Goal: Task Accomplishment & Management: Manage account settings

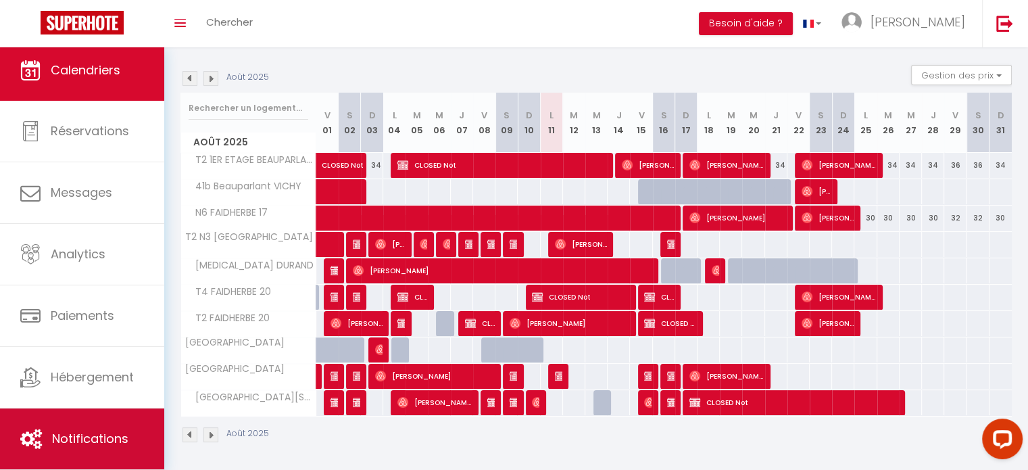
scroll to position [4, 0]
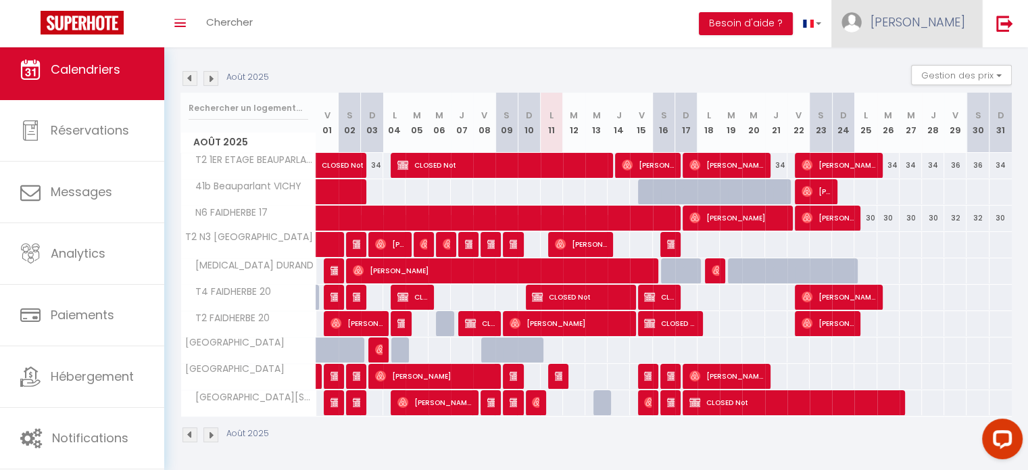
click at [946, 28] on span "[PERSON_NAME]" at bounding box center [918, 22] width 95 height 17
click at [914, 67] on link "Paramètres" at bounding box center [928, 67] width 100 height 23
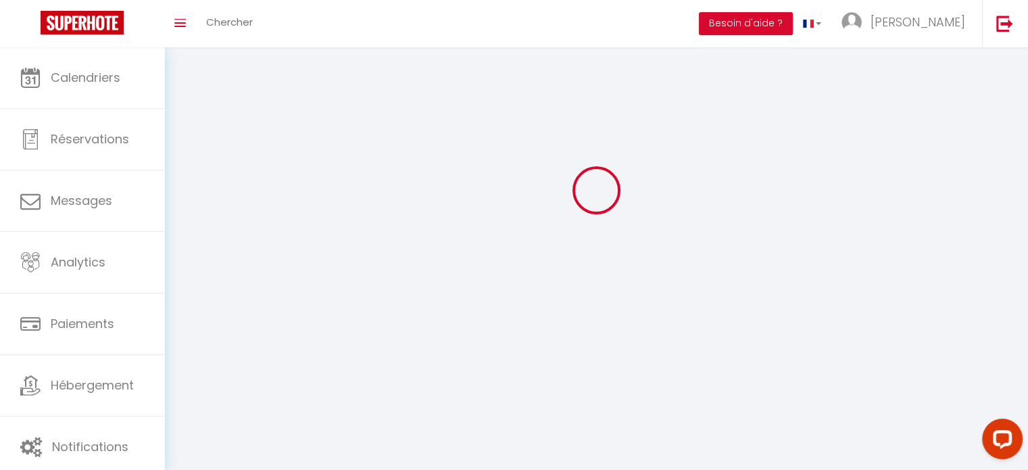
type input "[PERSON_NAME]"
type input "Berger"
type input "0670938532"
type input "[STREET_ADDRESS]"
type input "03200"
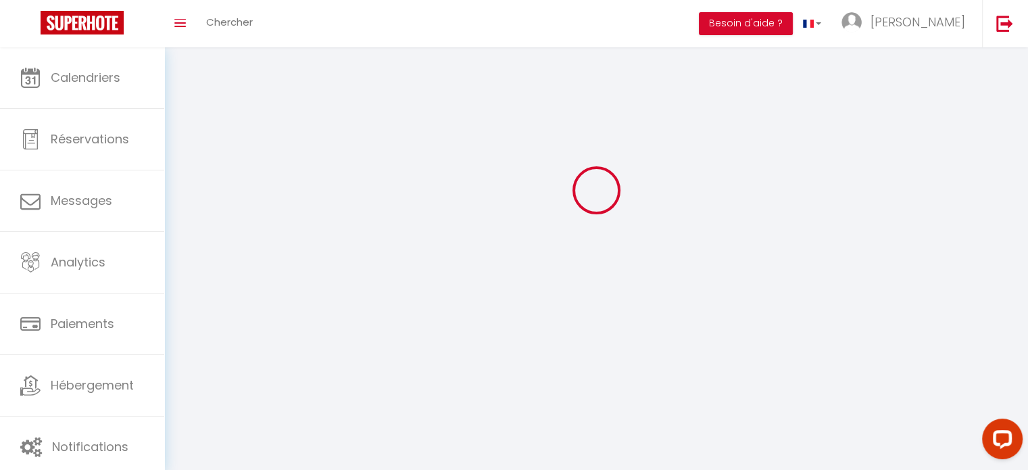
type input "vichy"
type input "YHBeRv8O1cHlg8chzcwR9HdLq"
type input "92Nw71ffVwlbnVqUDtxwNQY9I"
select select "28"
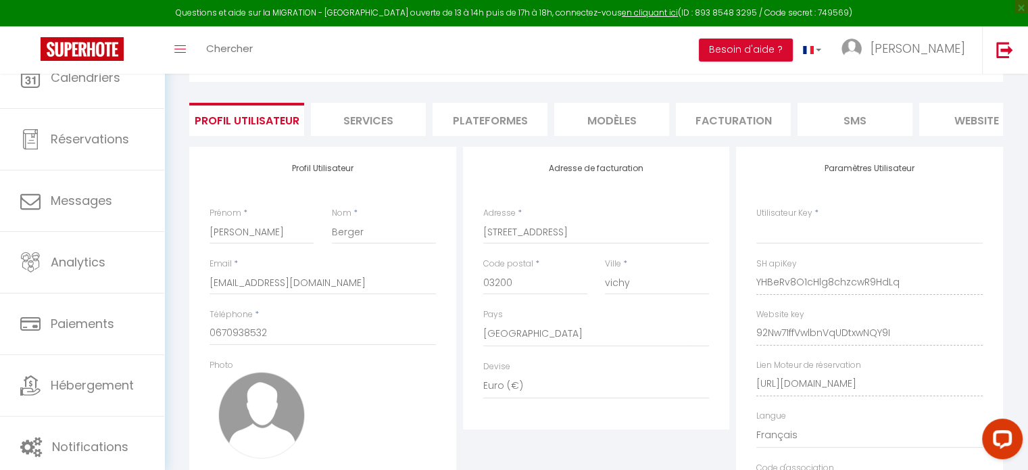
type input "YHBeRv8O1cHlg8chzcwR9HdLq"
type input "92Nw71ffVwlbnVqUDtxwNQY9I"
type input "[URL][DOMAIN_NAME]"
select select "fr"
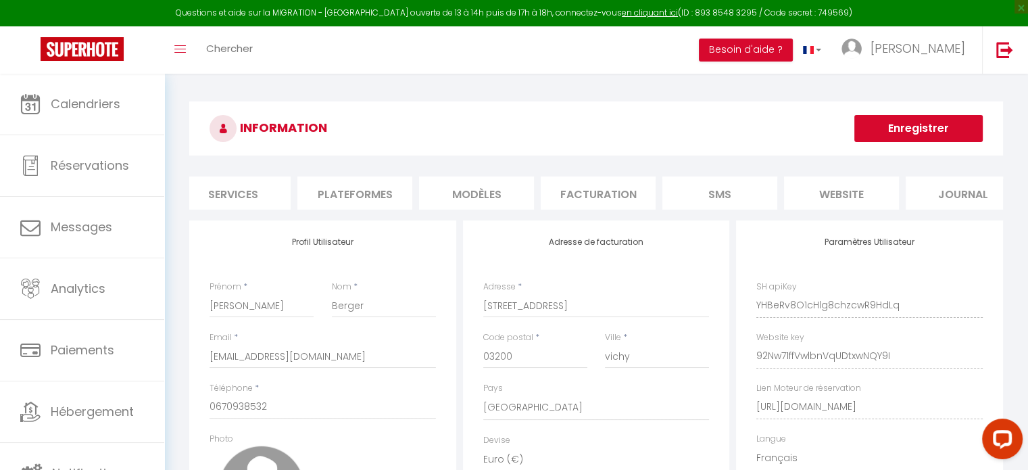
scroll to position [0, 160]
click at [332, 197] on li "Plateformes" at bounding box center [330, 192] width 115 height 33
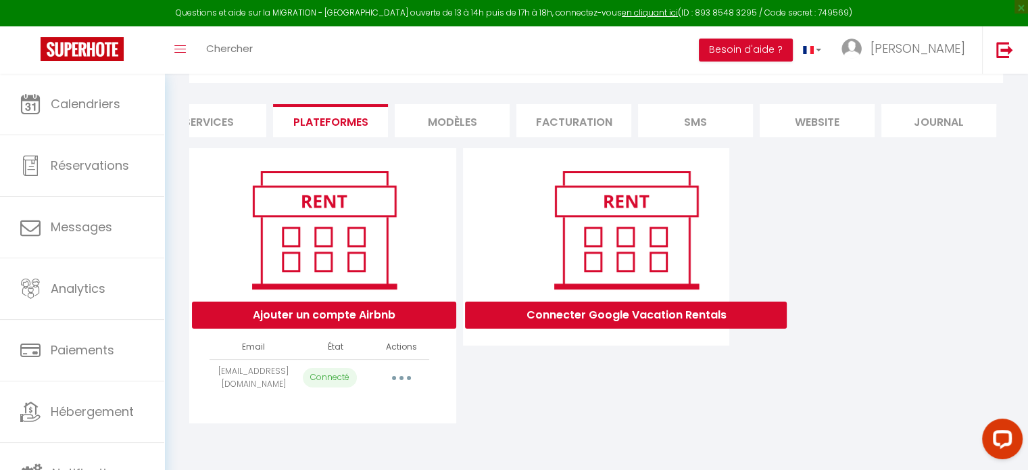
scroll to position [73, 0]
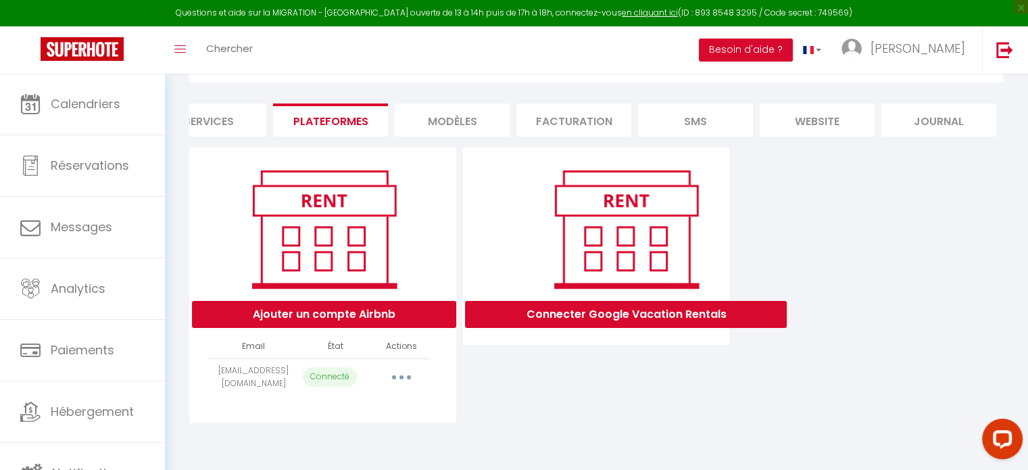
click at [398, 388] on button "button" at bounding box center [402, 377] width 38 height 22
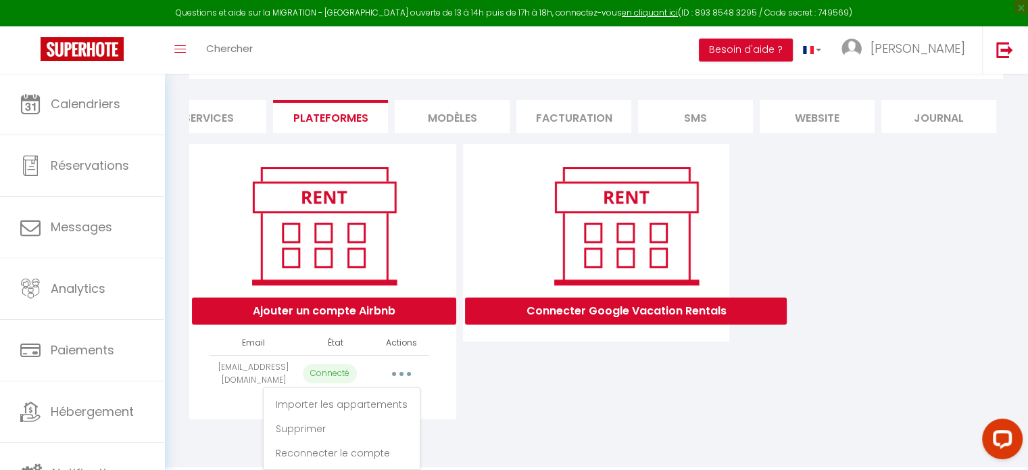
scroll to position [87, 0]
click at [365, 451] on link "Reconnecter le compte" at bounding box center [341, 453] width 149 height 23
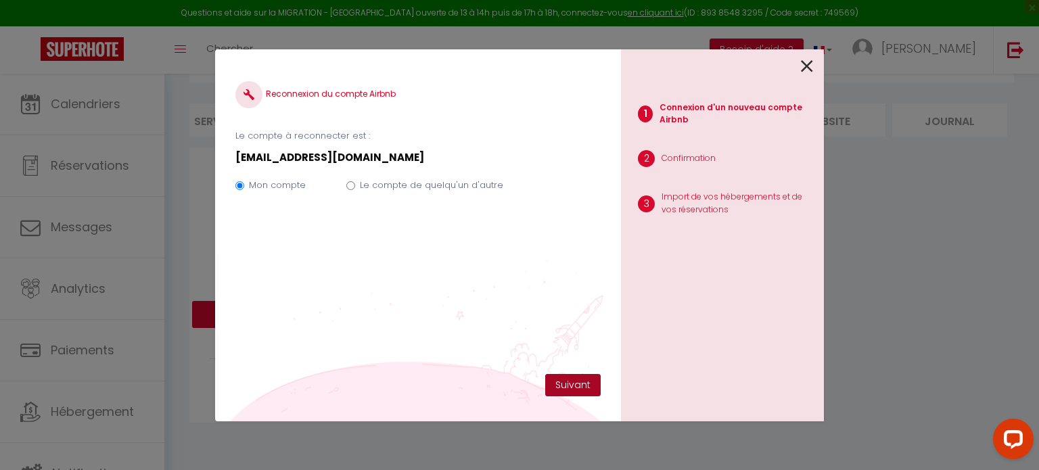
click at [584, 384] on button "Suivant" at bounding box center [572, 385] width 55 height 23
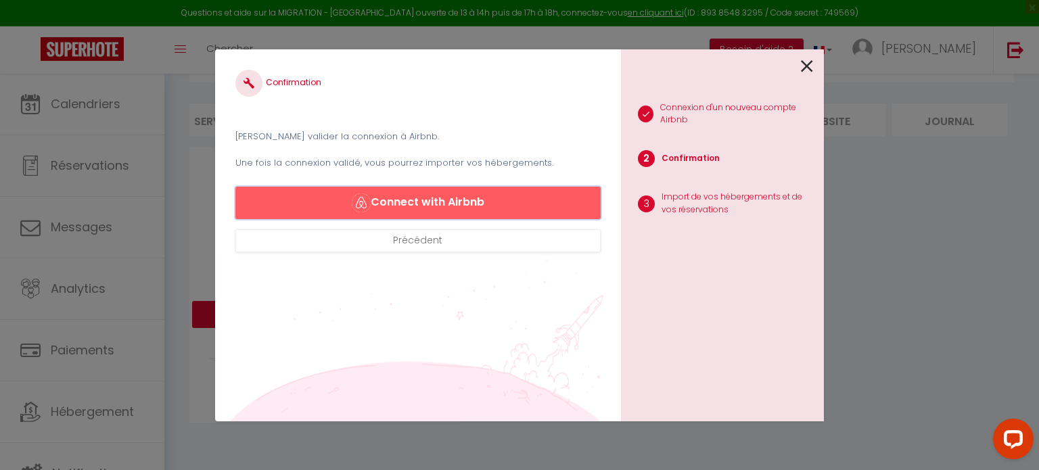
click at [446, 202] on button "Connect with Airbnb" at bounding box center [417, 203] width 365 height 32
click at [809, 65] on icon at bounding box center [807, 66] width 12 height 20
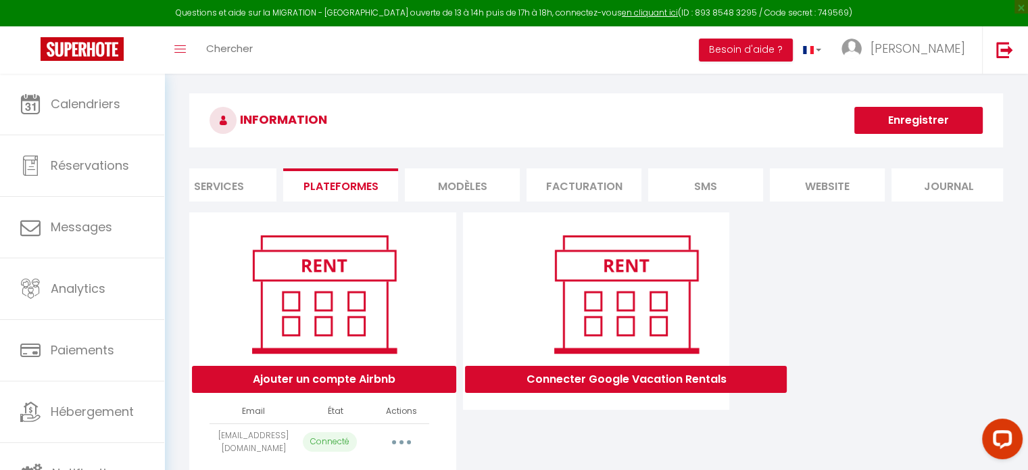
scroll to position [0, 0]
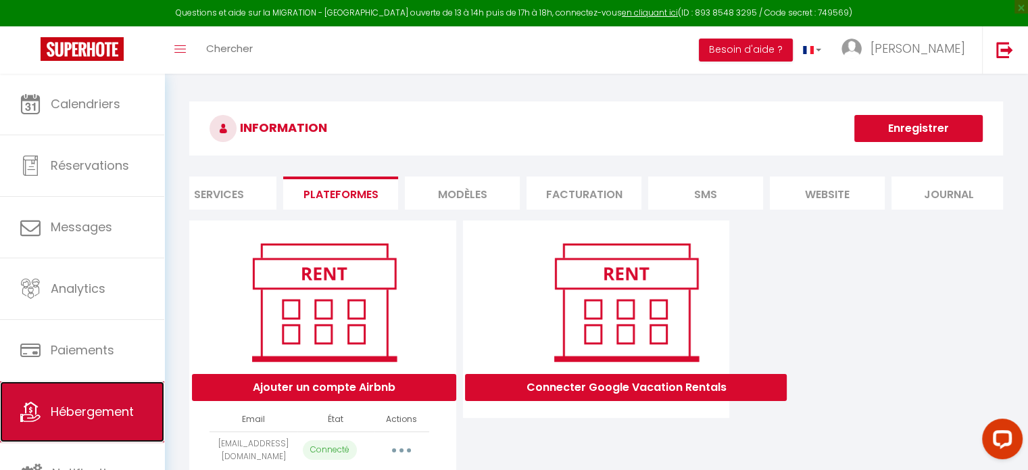
click at [81, 415] on span "Hébergement" at bounding box center [92, 411] width 83 height 17
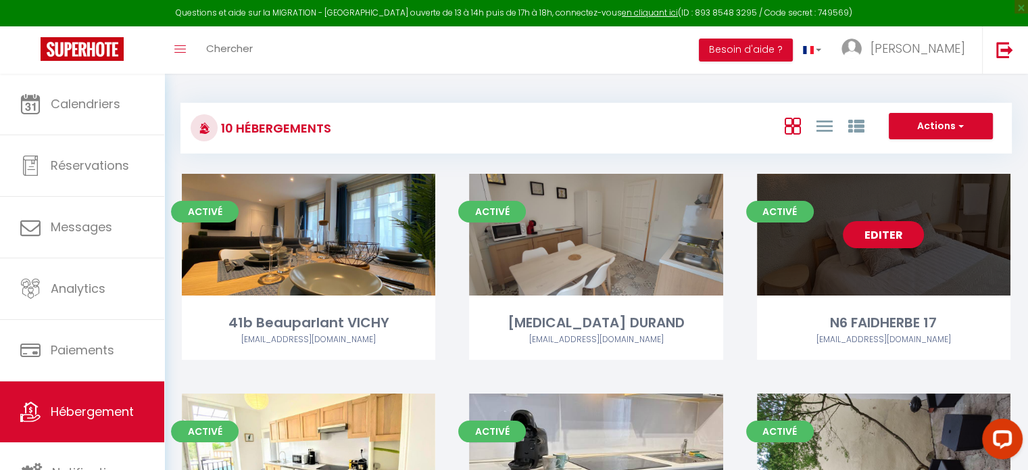
click at [876, 242] on link "Editer" at bounding box center [883, 234] width 81 height 27
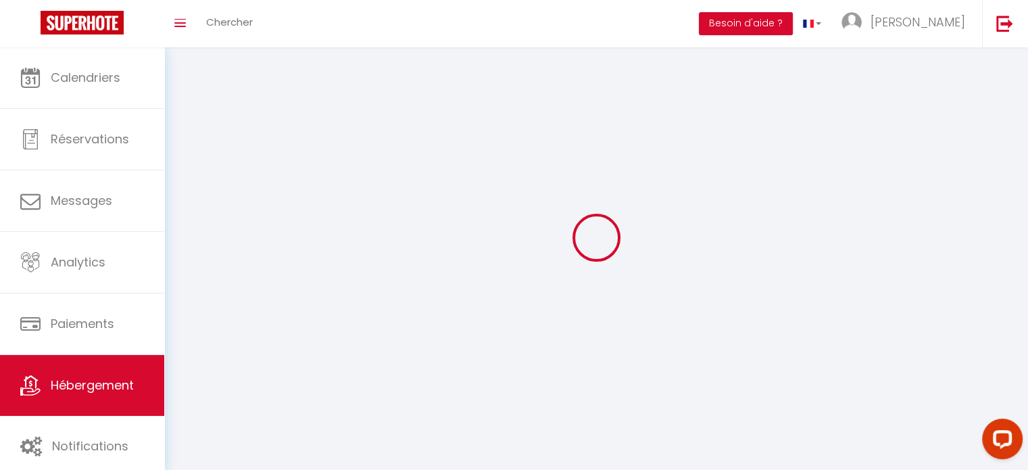
select select "28"
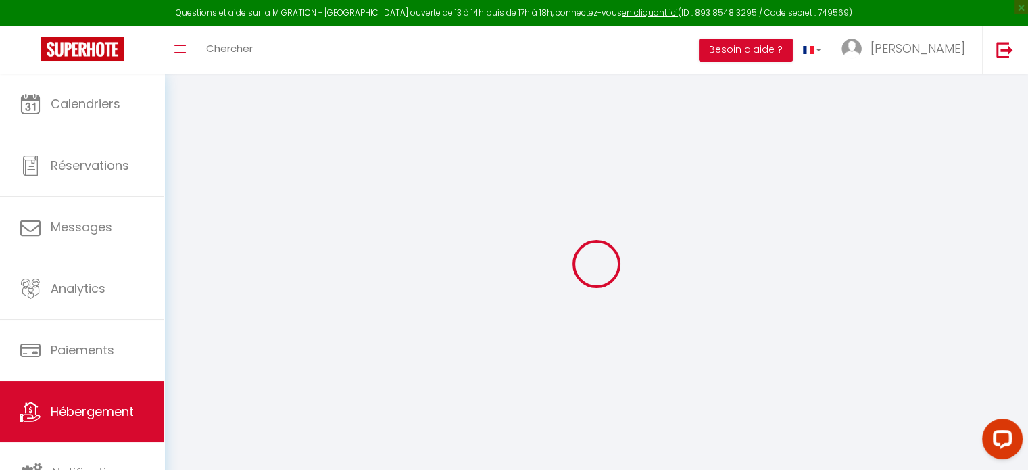
select select
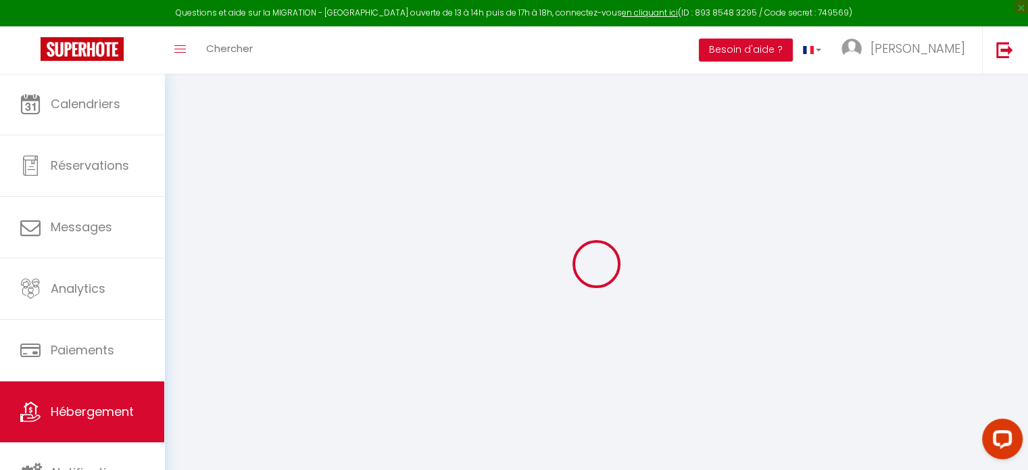
select select
checkbox input "false"
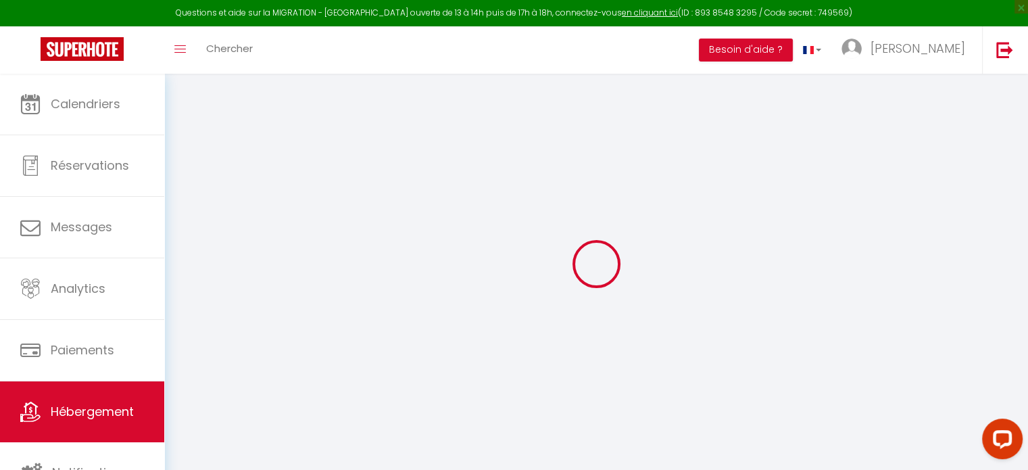
select select
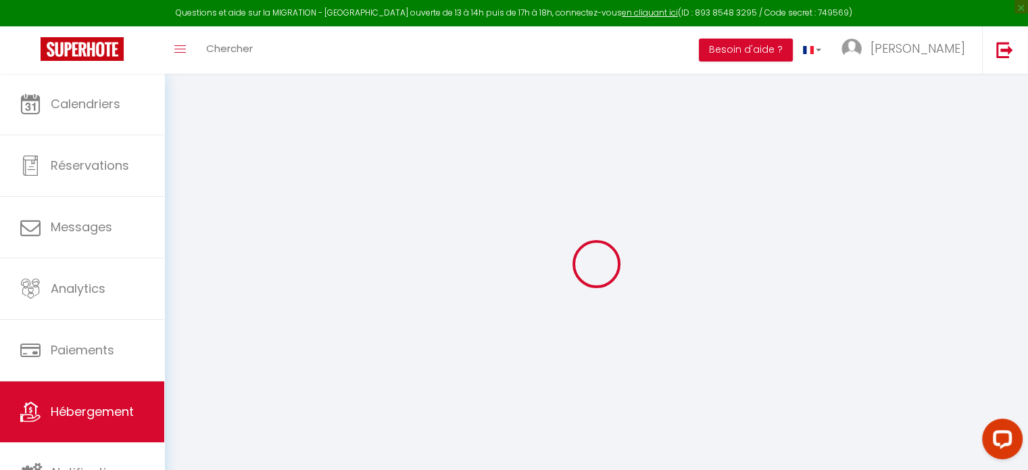
select select
checkbox input "false"
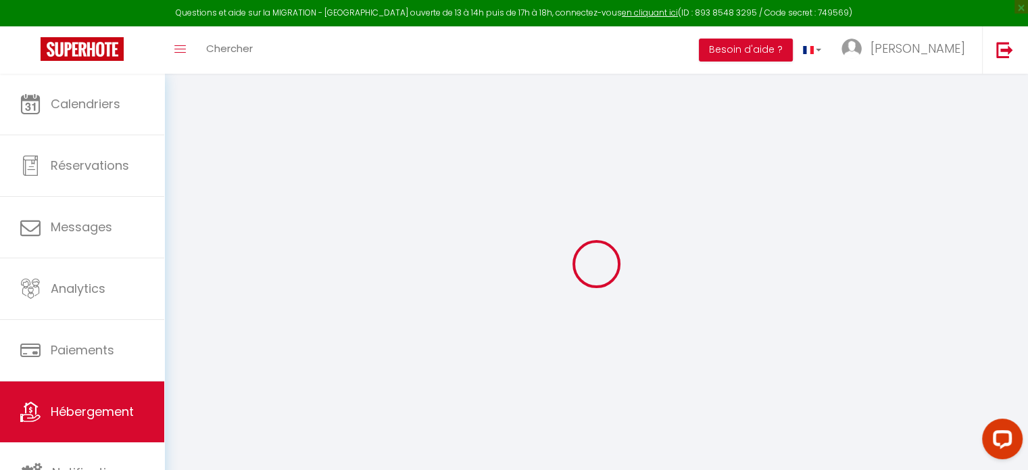
checkbox input "false"
select select
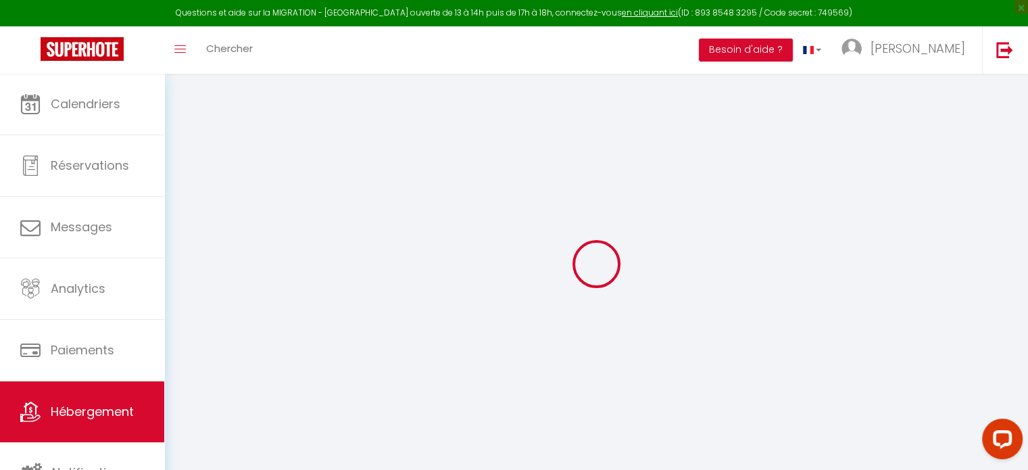
select select
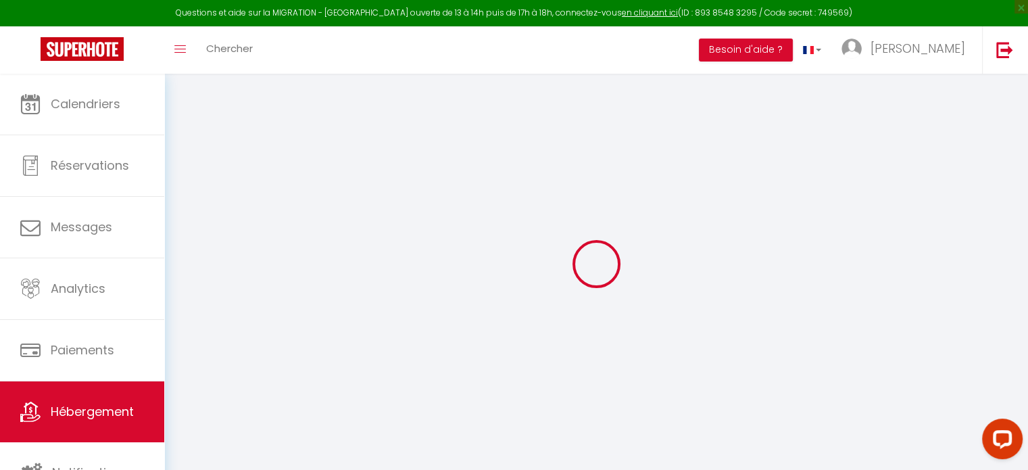
checkbox input "false"
select select
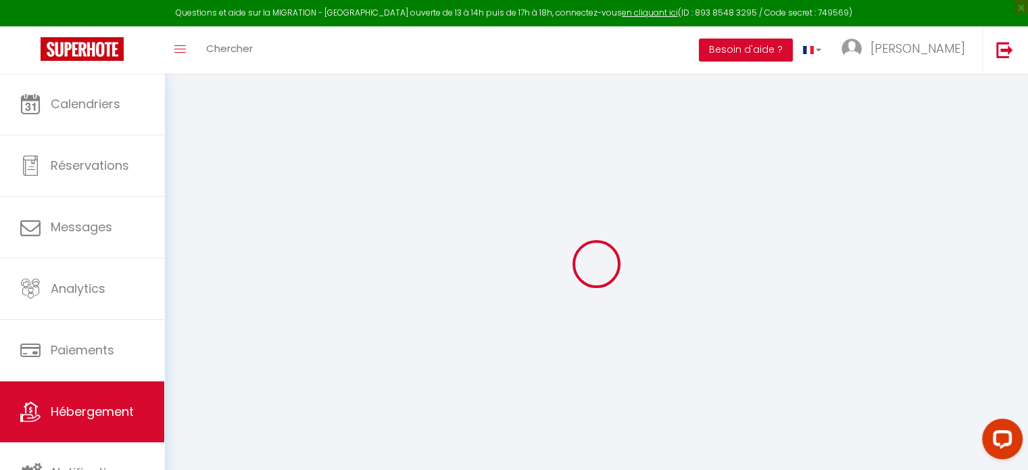
select select
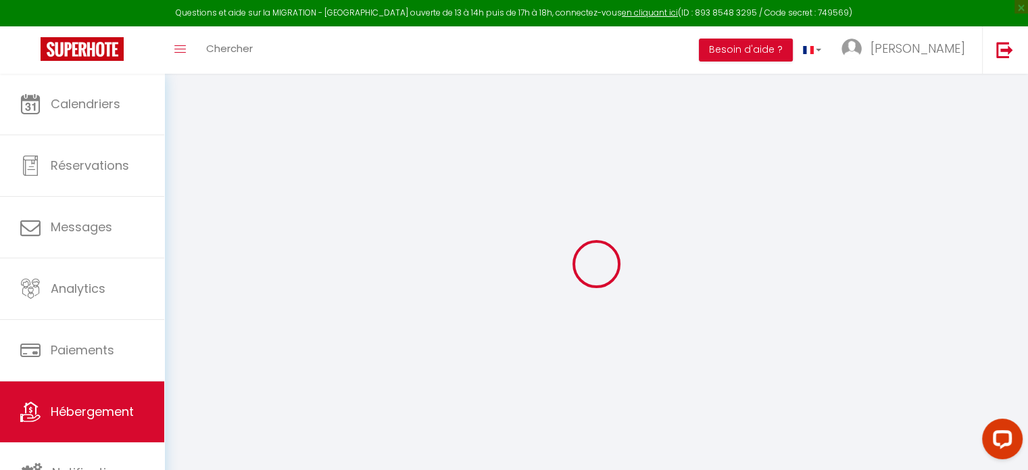
select select
checkbox input "false"
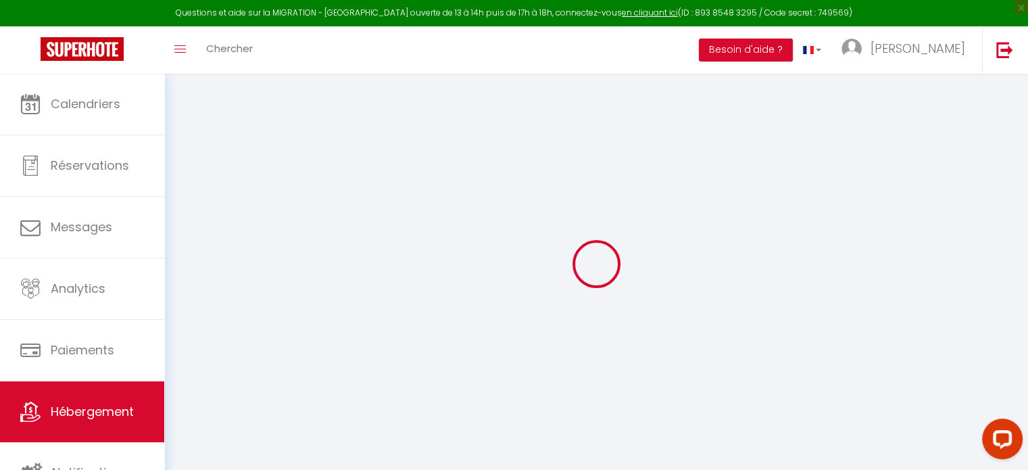
checkbox input "false"
select select
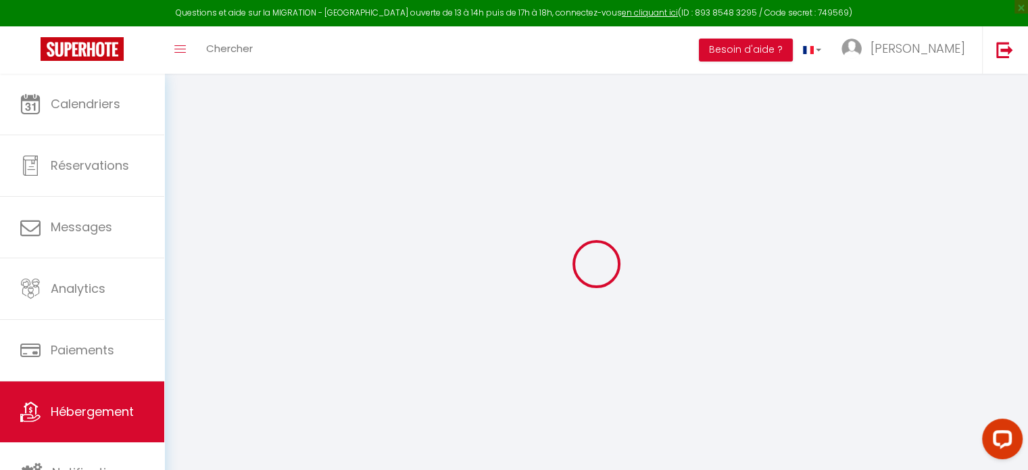
select select
checkbox input "false"
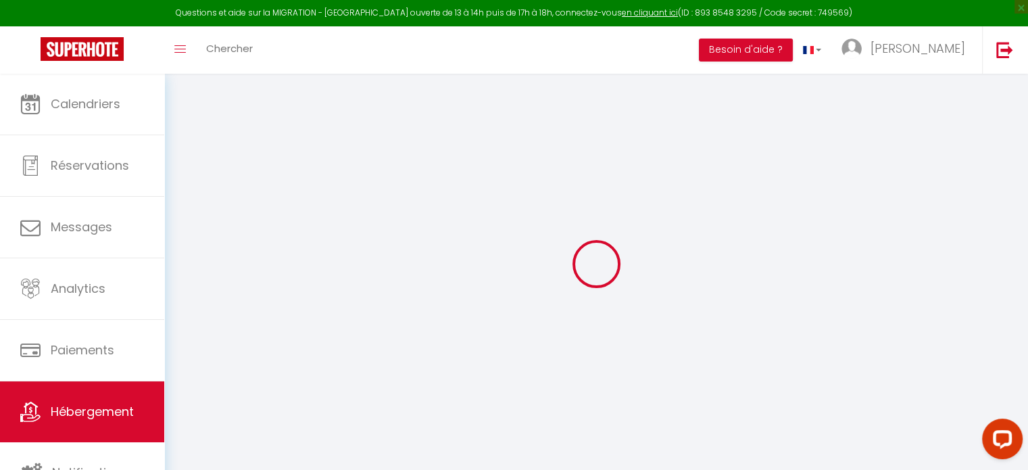
checkbox input "false"
select select
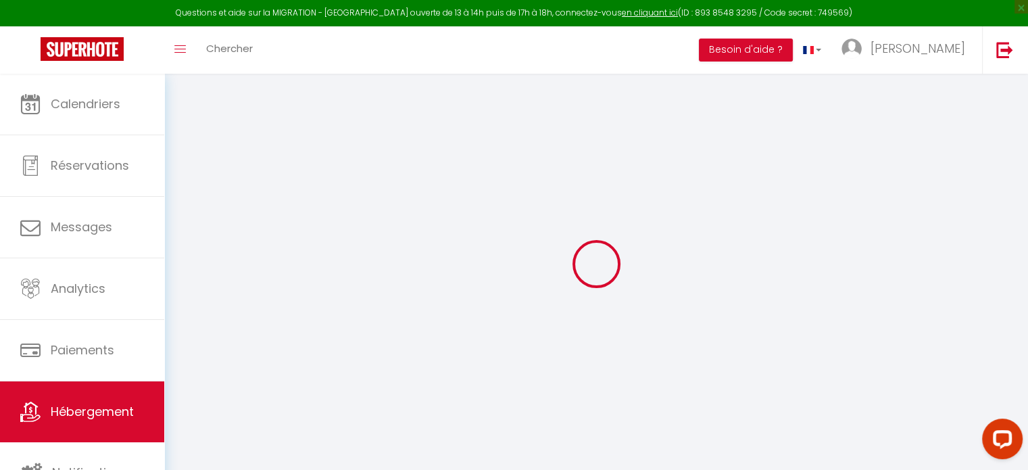
type input "N6 FAIDHERBE 17"
type input "ESTELLE"
type input "CHAPELOT"
type input "14 RUE VERIZET"
type input "71260"
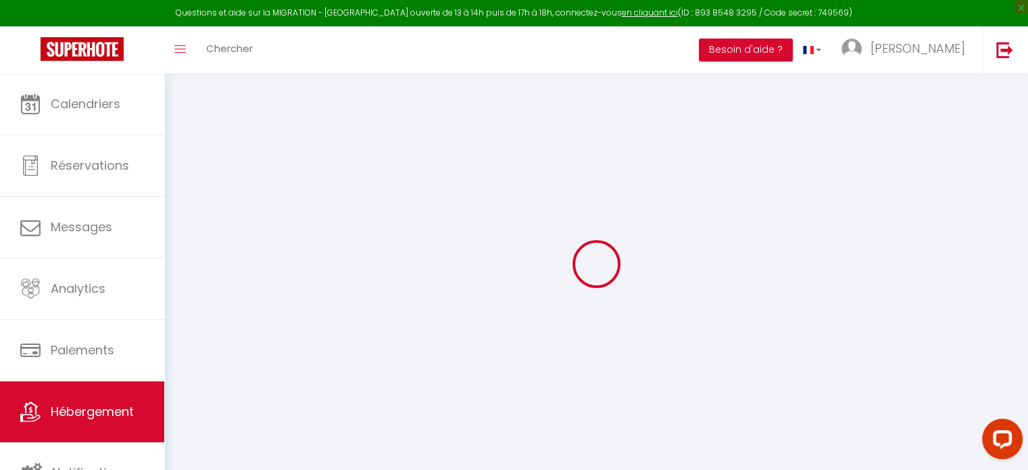
type input "VIRE"
select select "2"
type input "30"
type input "45"
select select
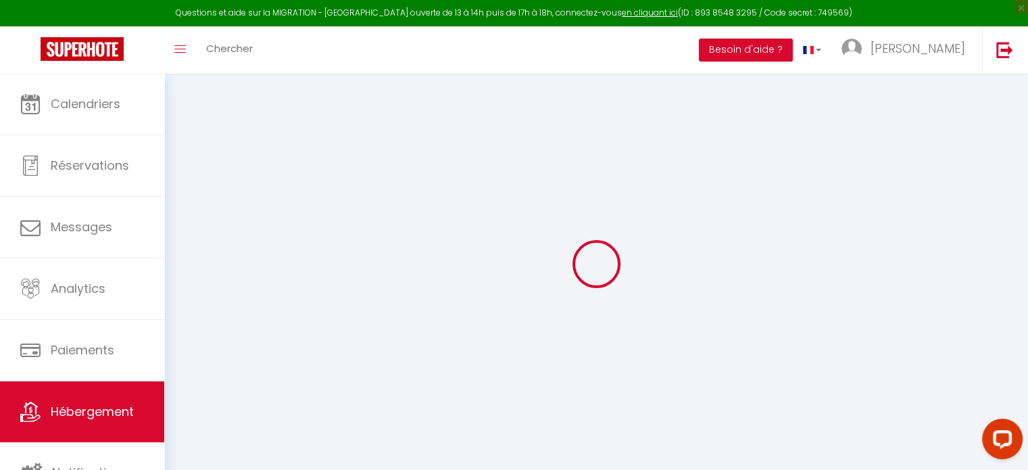
select select
type input "17 RUE FAIDHERBE"
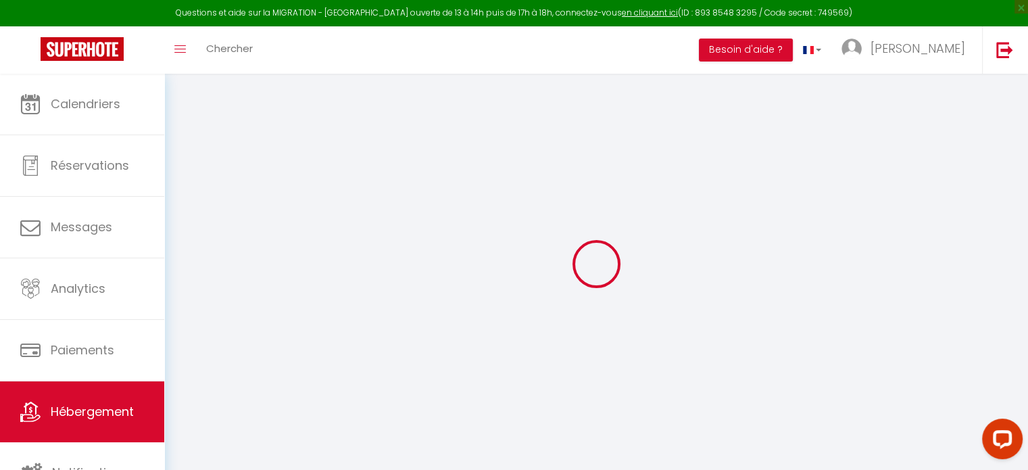
type input "03200"
type input "Vichy"
type input "[EMAIL_ADDRESS][DOMAIN_NAME]"
select select
checkbox input "false"
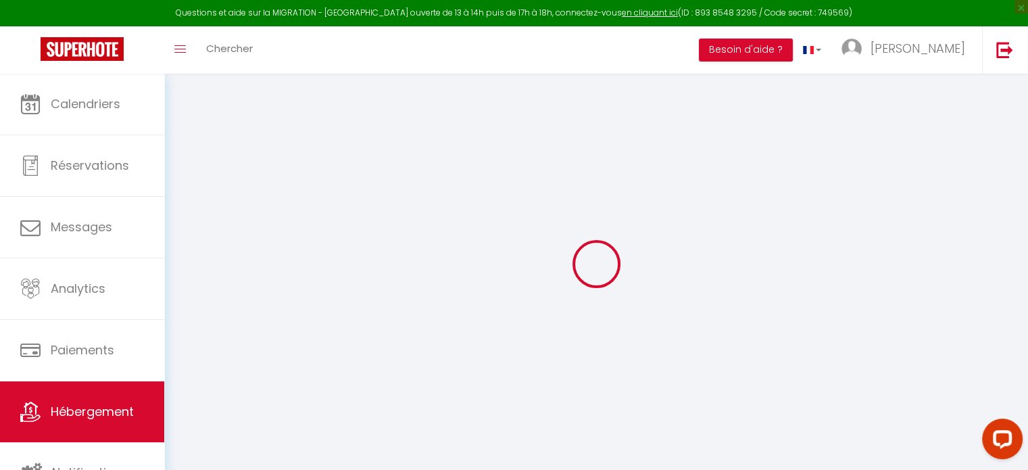
checkbox input "false"
type input "0"
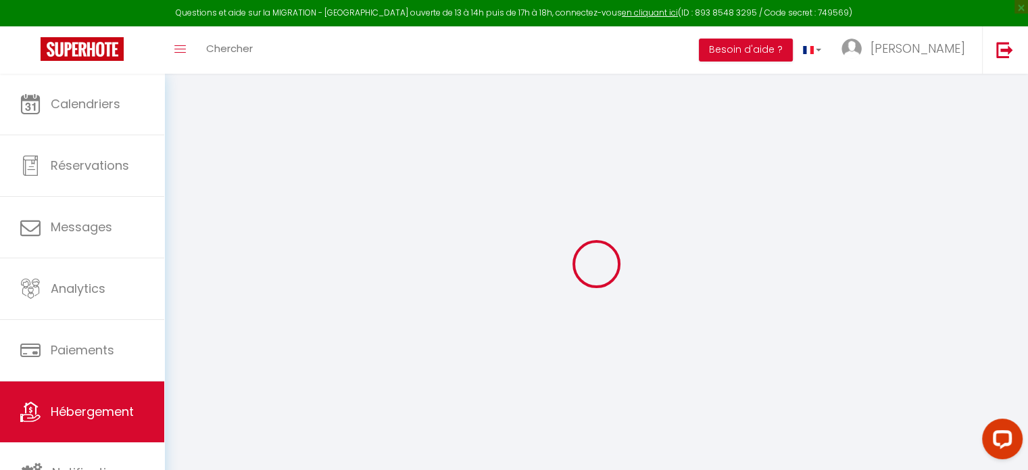
type input "0"
select select
checkbox input "false"
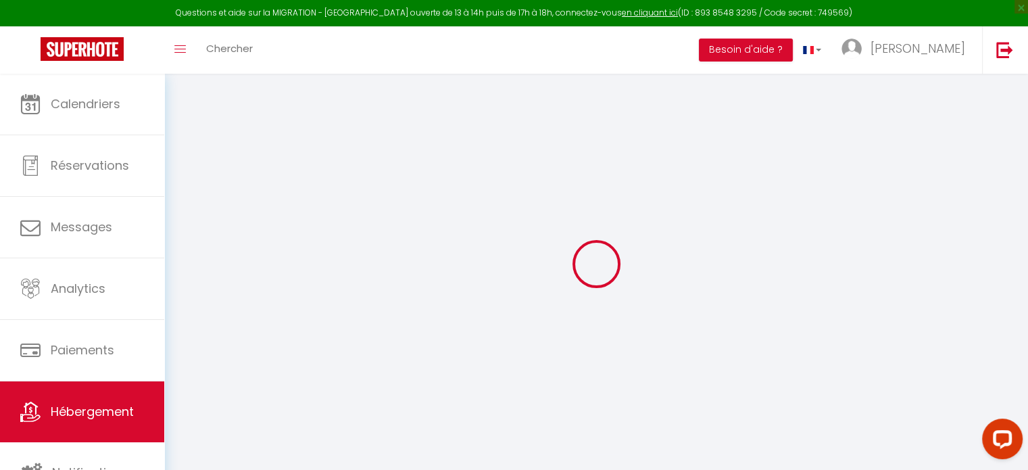
checkbox input "false"
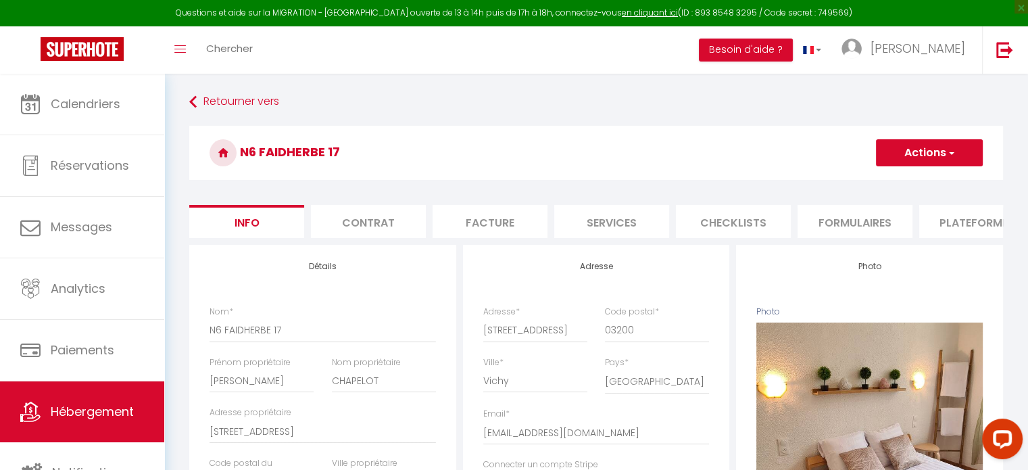
select select
checkbox input "false"
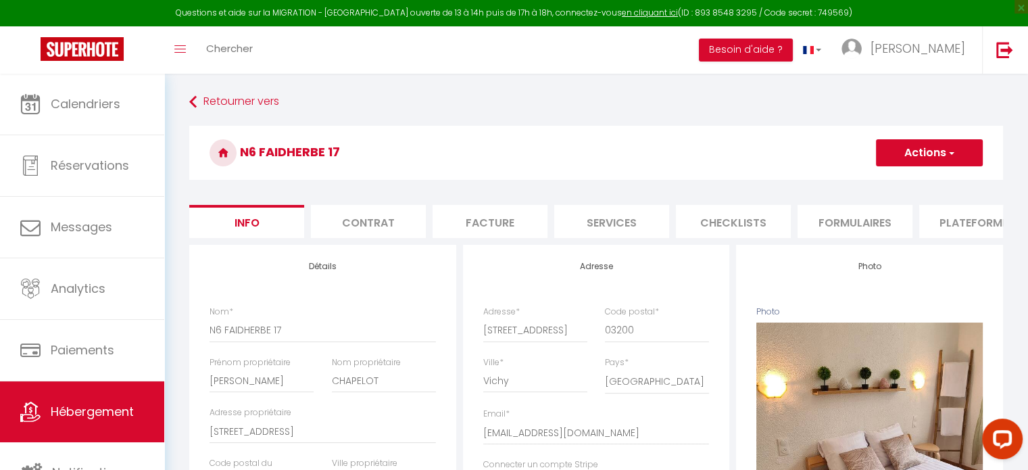
checkbox input "false"
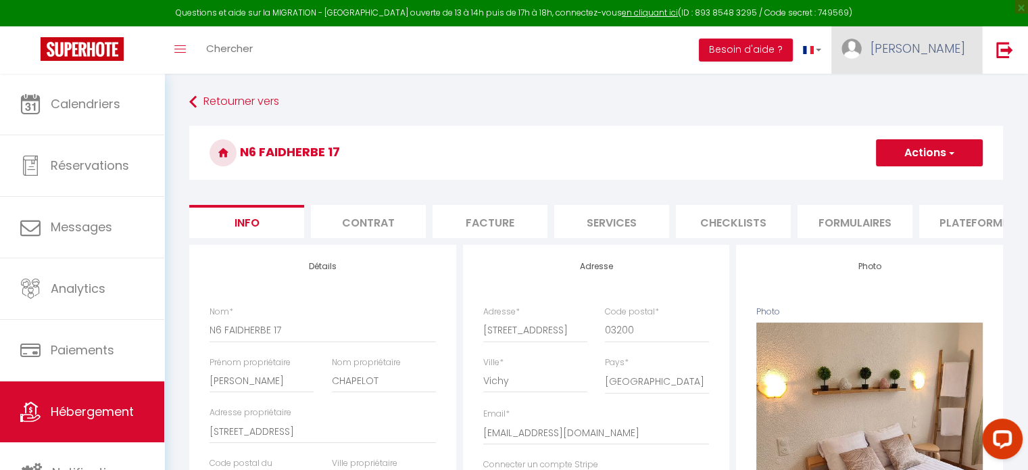
click at [924, 50] on span "[PERSON_NAME]" at bounding box center [918, 48] width 95 height 17
click at [923, 89] on link "Paramètres" at bounding box center [928, 93] width 100 height 23
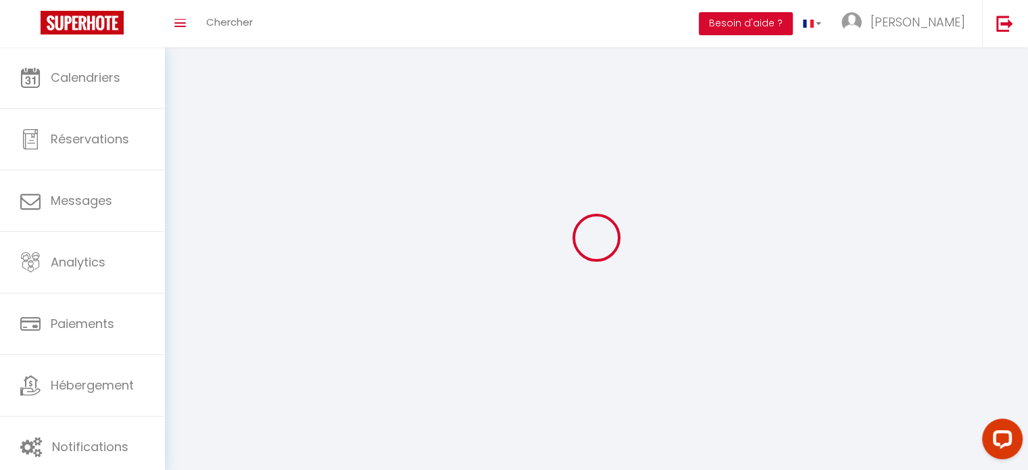
type input "[PERSON_NAME]"
type input "Berger"
type input "0670938532"
type input "[STREET_ADDRESS][PERSON_NAME]"
type input "03200"
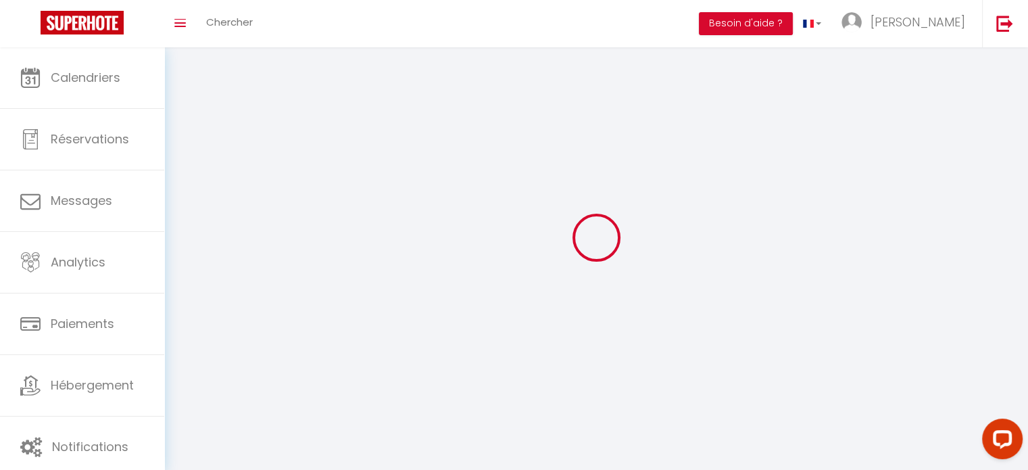
type input "vichy"
type input "YHBeRv8O1cHlg8chzcwR9HdLq"
type input "92Nw71ffVwlbnVqUDtxwNQY9I"
type input "[URL][DOMAIN_NAME]"
select select "28"
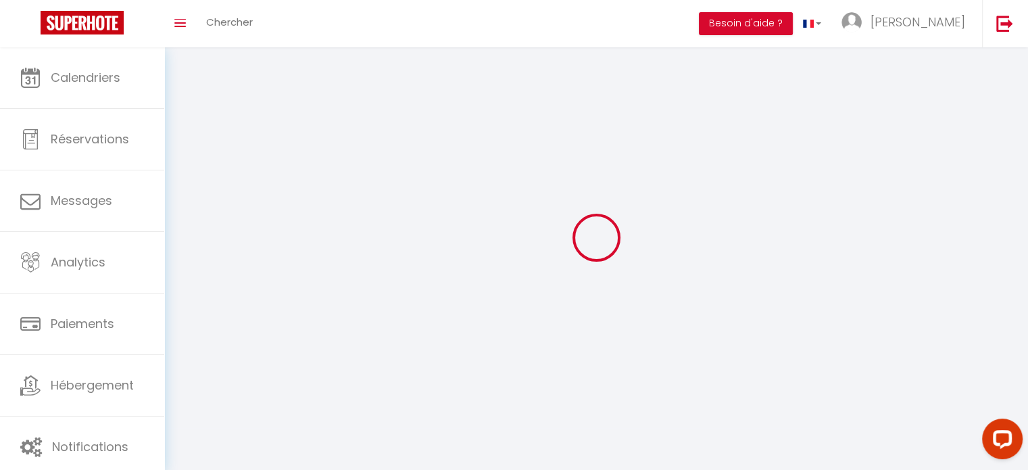
select select "fr"
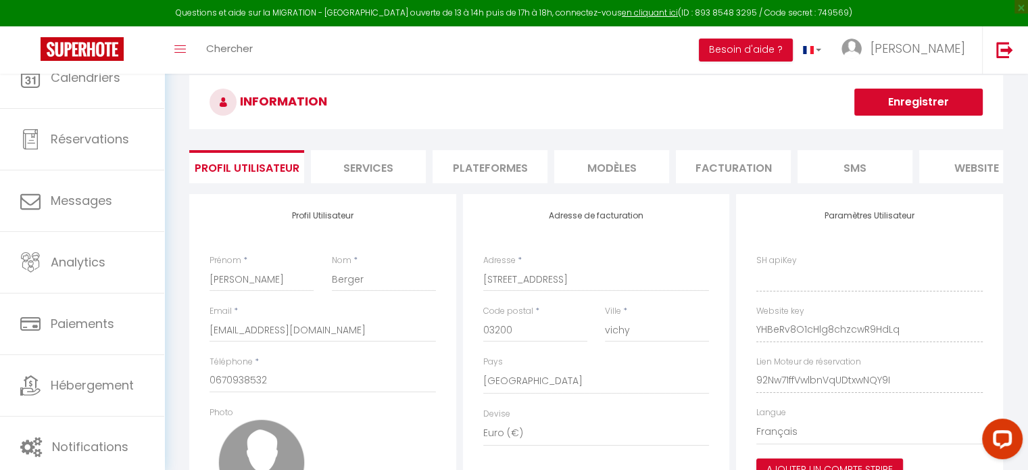
type input "YHBeRv8O1cHlg8chzcwR9HdLq"
type input "92Nw71ffVwlbnVqUDtxwNQY9I"
type input "[URL][DOMAIN_NAME]"
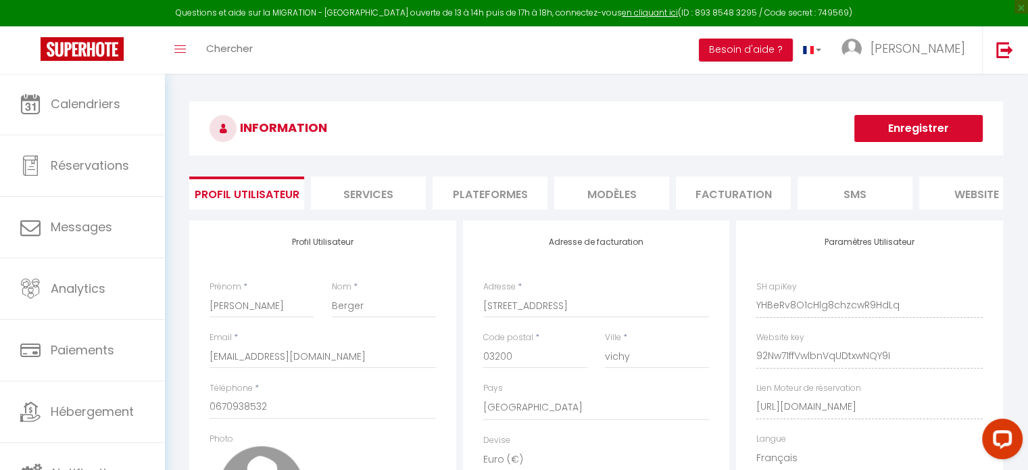
click at [490, 193] on li "Plateformes" at bounding box center [490, 192] width 115 height 33
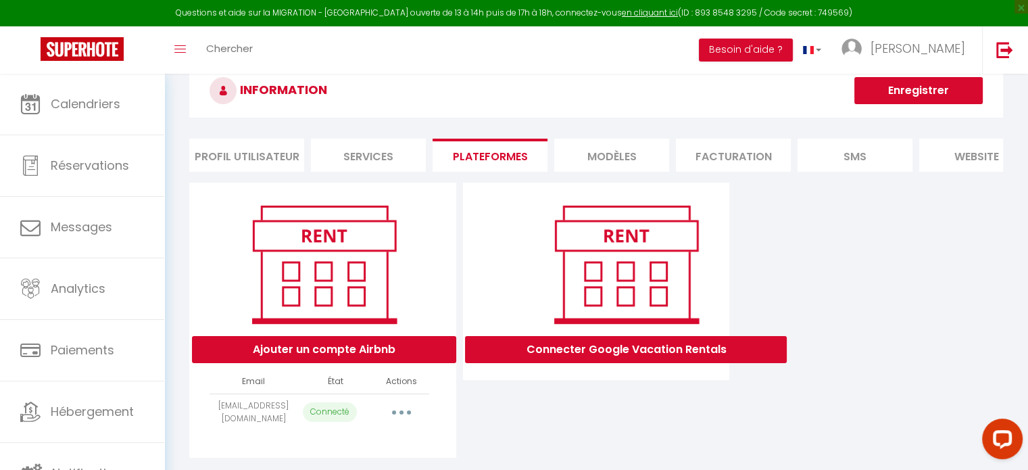
scroll to position [73, 0]
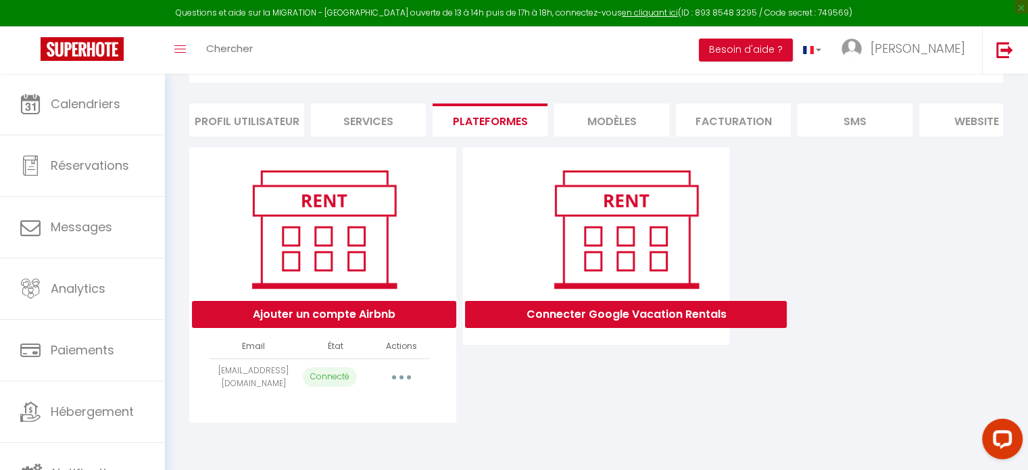
click at [400, 379] on icon "button" at bounding box center [402, 377] width 4 height 4
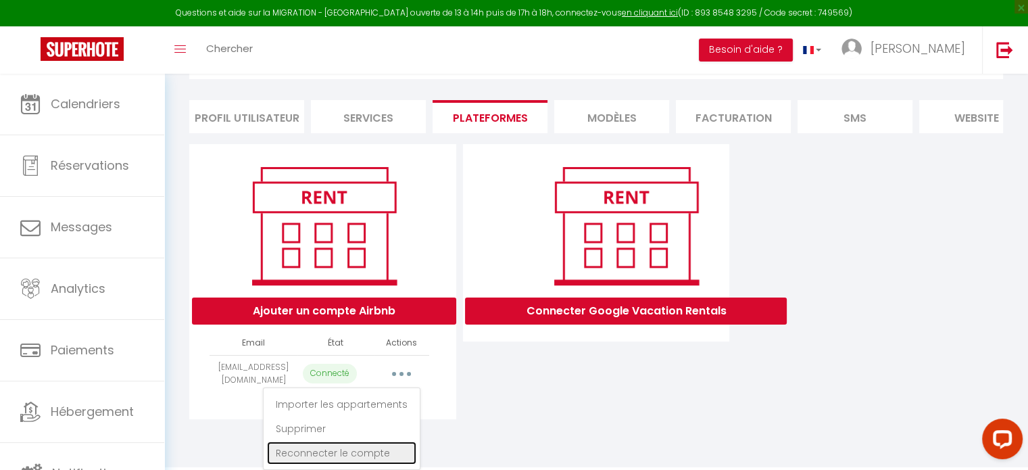
click at [348, 452] on link "Reconnecter le compte" at bounding box center [341, 453] width 149 height 23
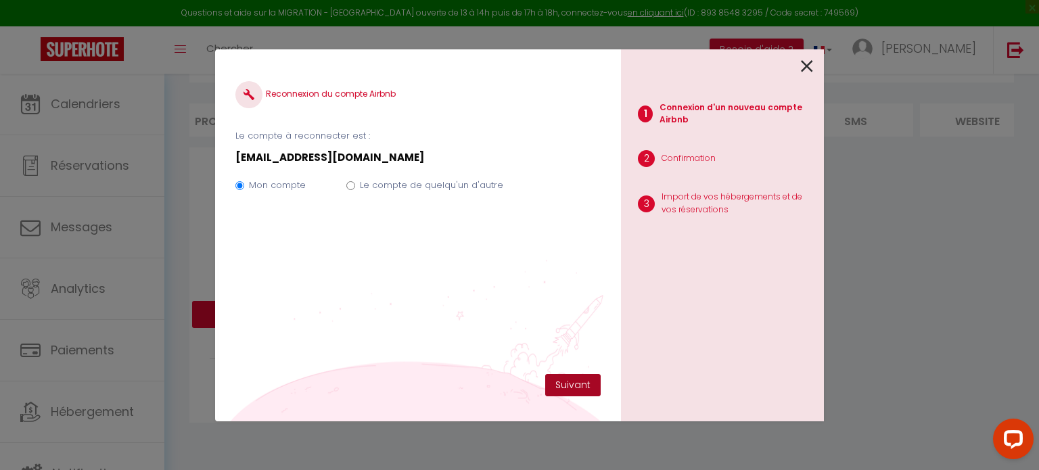
click at [561, 378] on button "Suivant" at bounding box center [572, 385] width 55 height 23
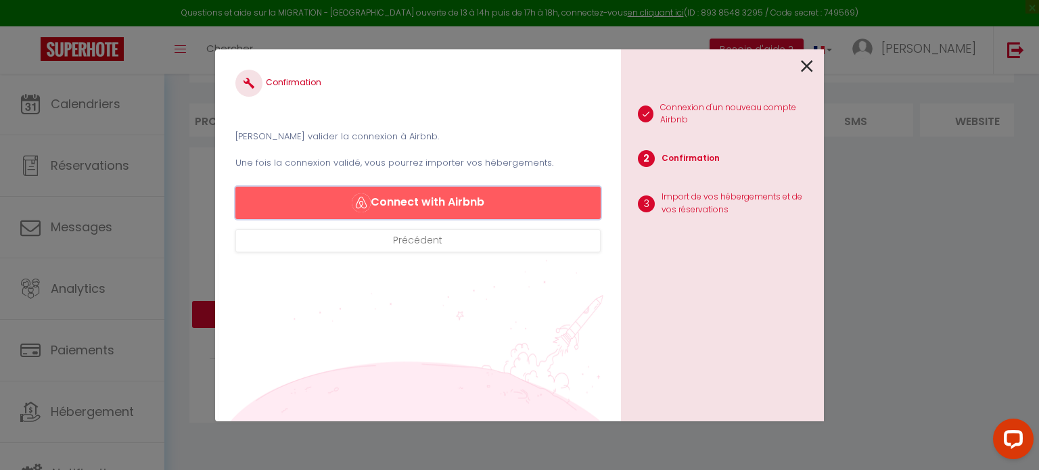
click at [479, 212] on button "Connect with Airbnb" at bounding box center [417, 203] width 365 height 32
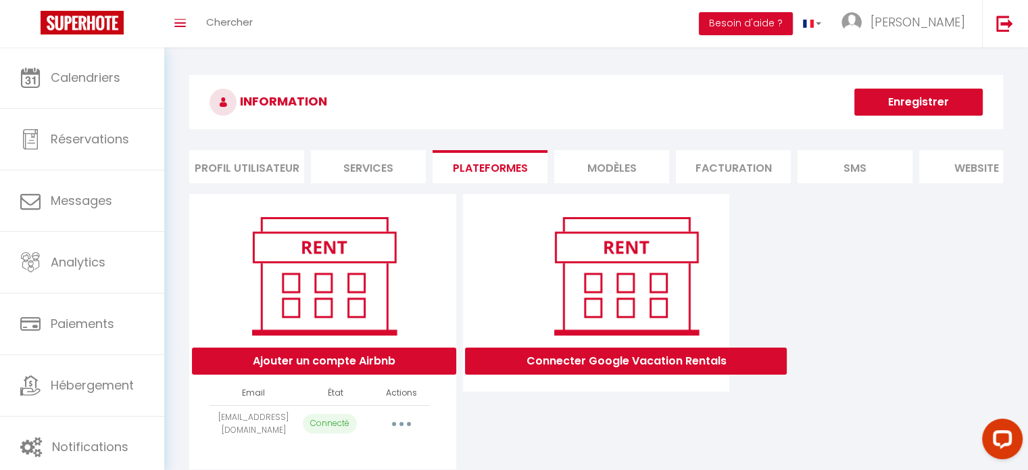
select select "71832"
select select "72222"
select select "72475"
select select "73134"
select select "73156"
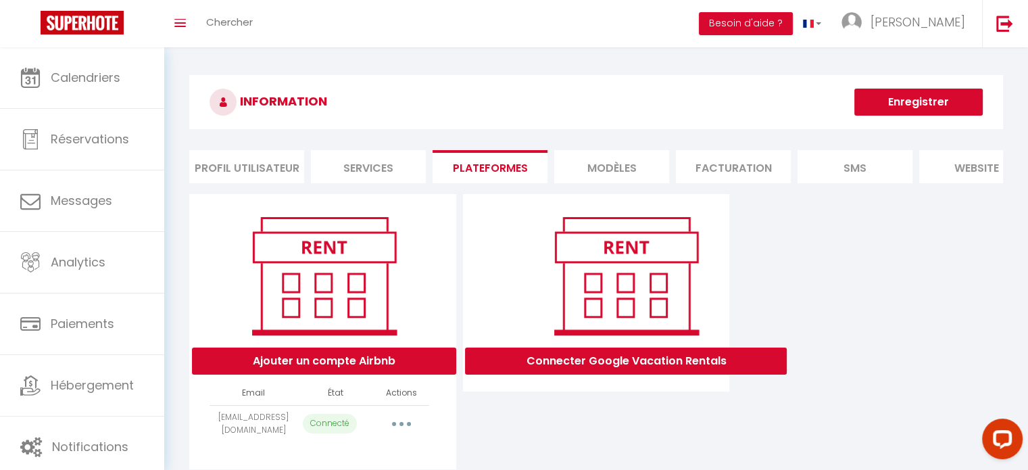
select select "73162"
select select "73772"
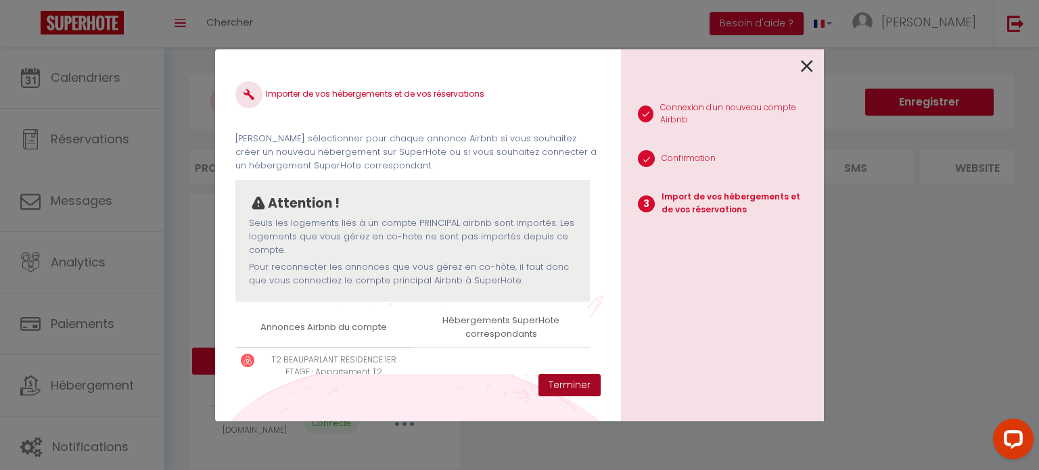
click at [567, 392] on button "Terminer" at bounding box center [569, 385] width 62 height 23
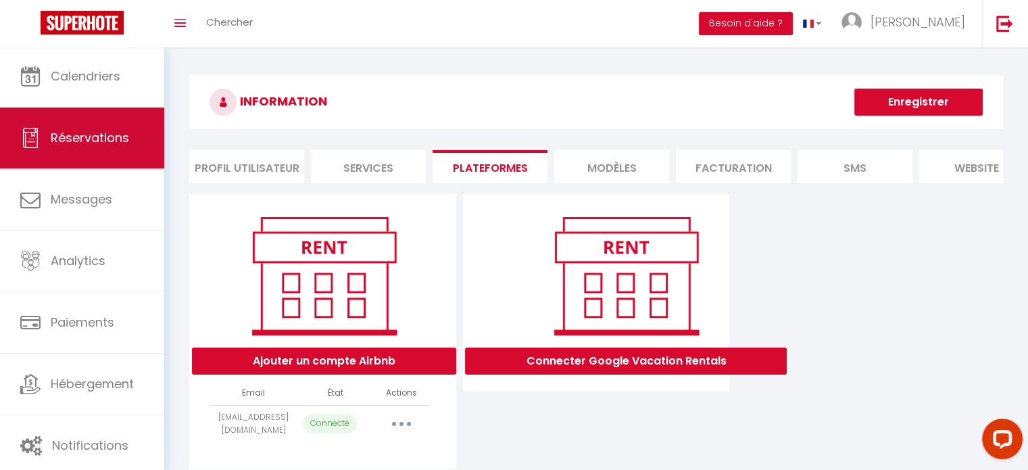
click at [108, 145] on span "Réservations" at bounding box center [90, 137] width 78 height 17
select select "not_cancelled"
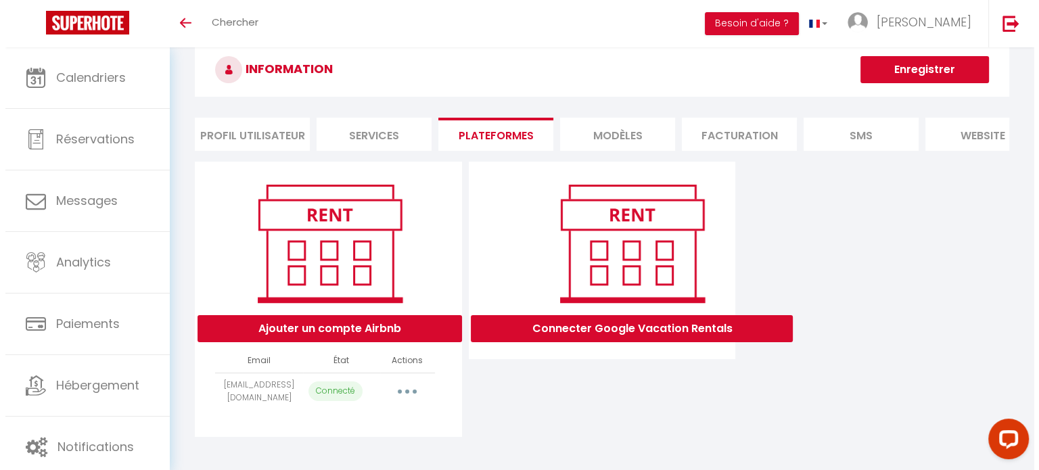
scroll to position [47, 0]
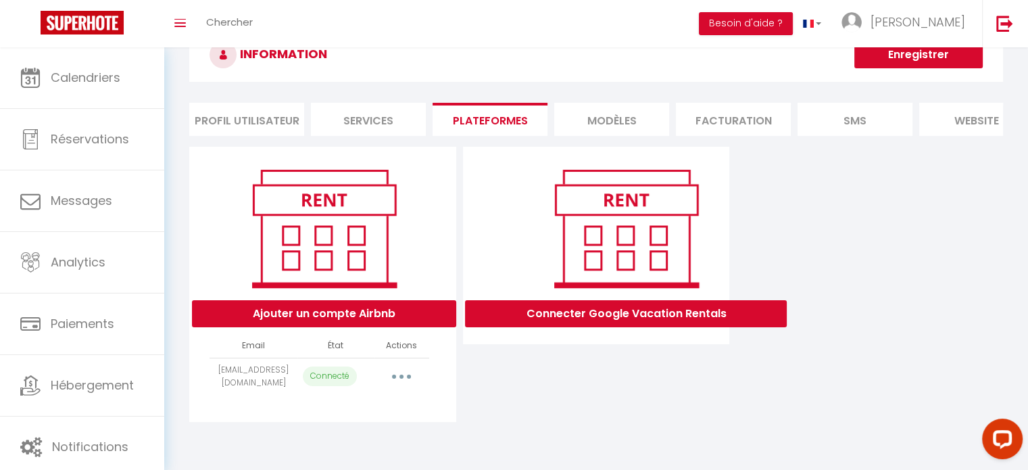
select select "71832"
select select "72222"
select select "72475"
select select "73134"
select select "73156"
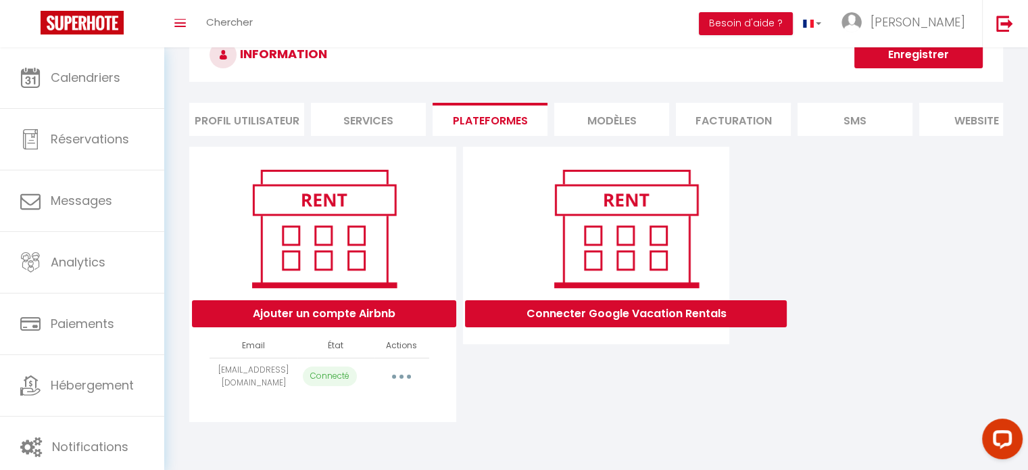
select select "73162"
select select "73772"
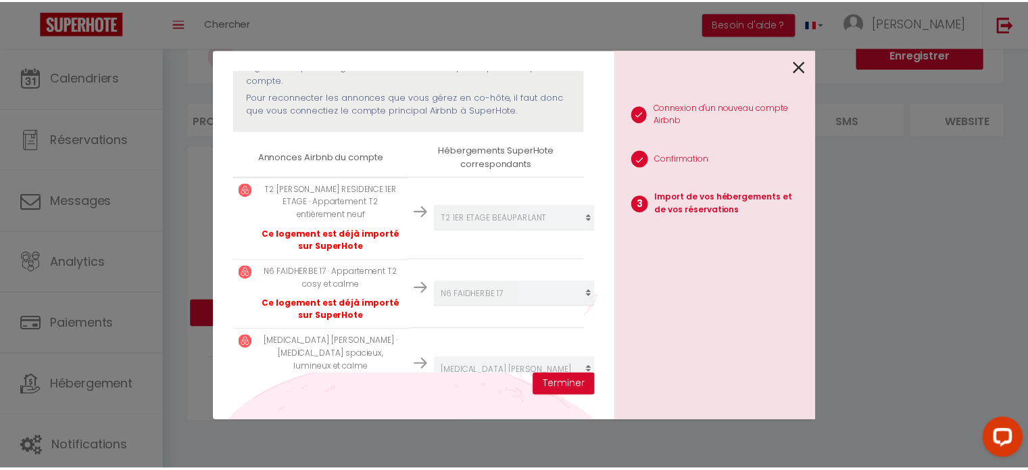
scroll to position [203, 0]
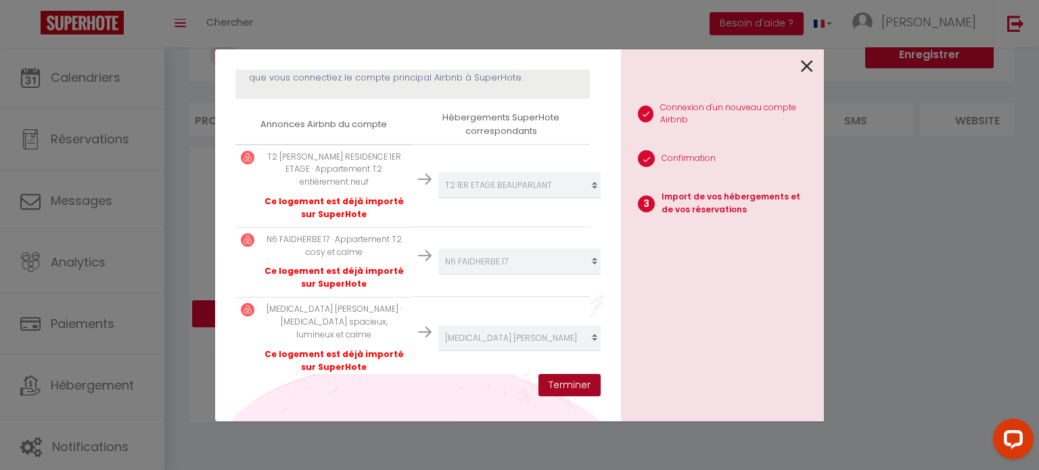
click at [560, 386] on button "Terminer" at bounding box center [569, 385] width 62 height 23
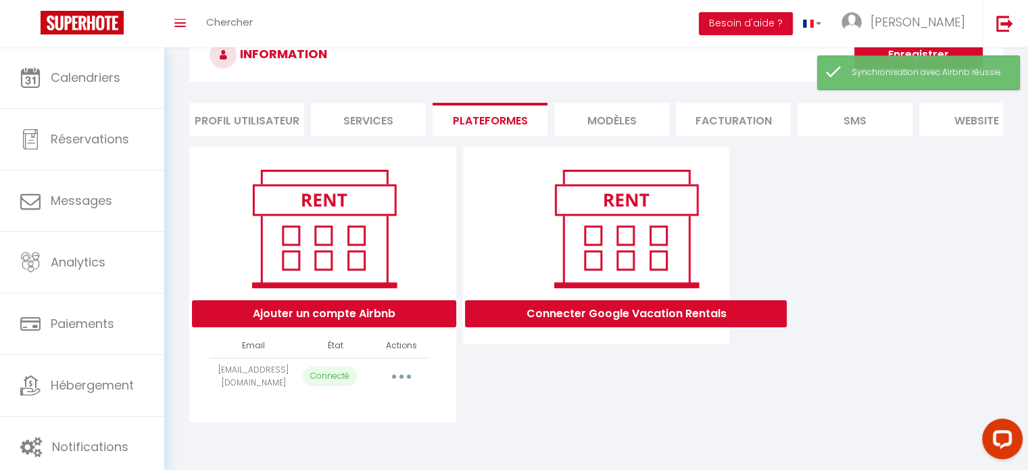
scroll to position [0, 0]
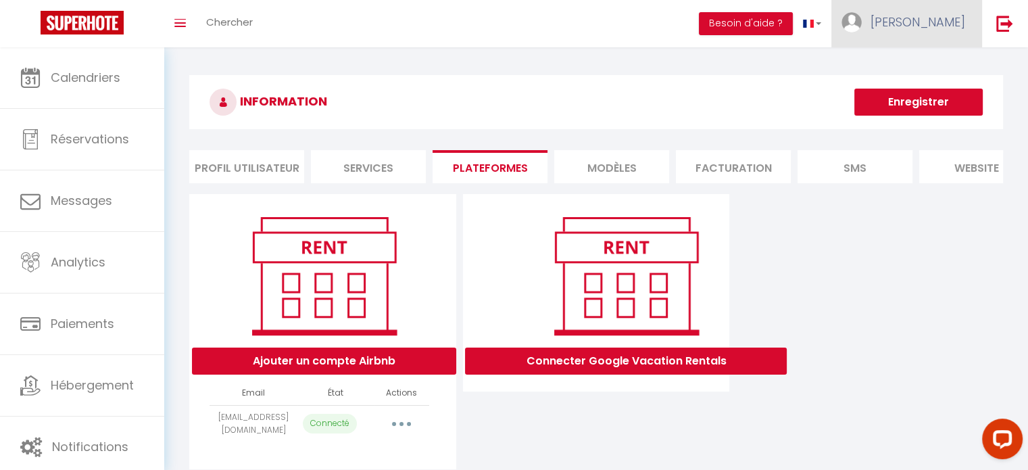
click at [951, 31] on link "[PERSON_NAME]" at bounding box center [907, 23] width 151 height 47
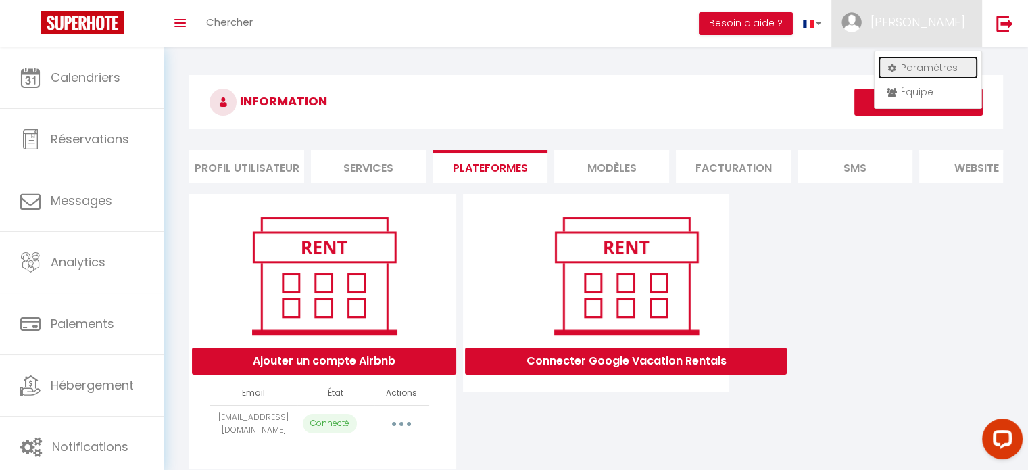
click at [929, 67] on link "Paramètres" at bounding box center [928, 67] width 100 height 23
click at [930, 63] on link "Paramètres" at bounding box center [928, 67] width 100 height 23
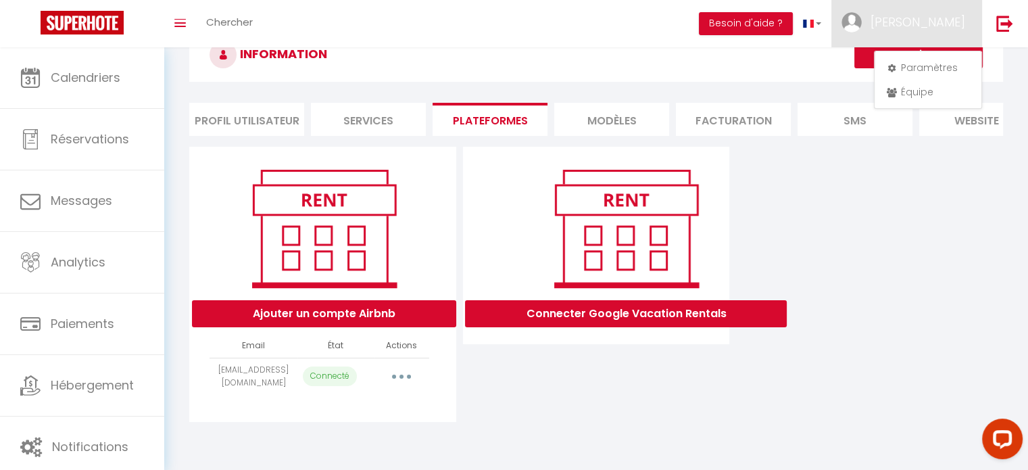
click at [400, 379] on icon "button" at bounding box center [402, 377] width 4 height 4
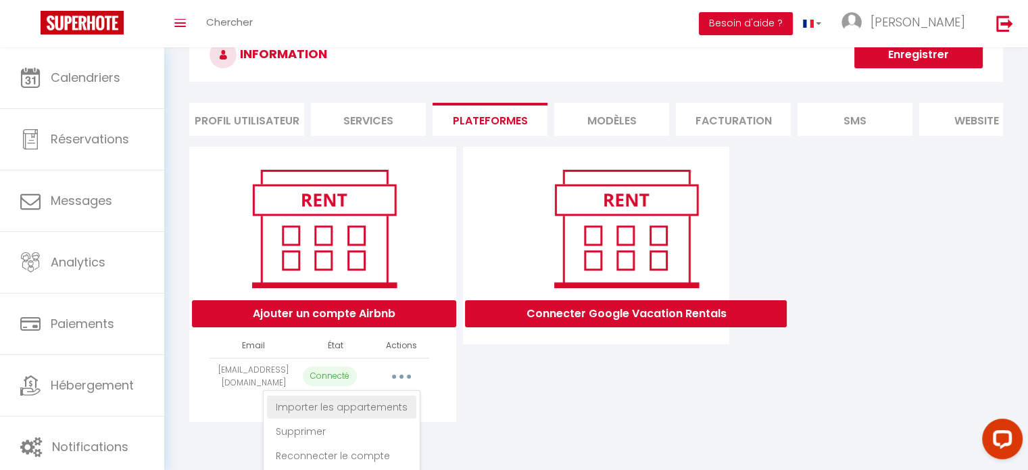
scroll to position [60, 0]
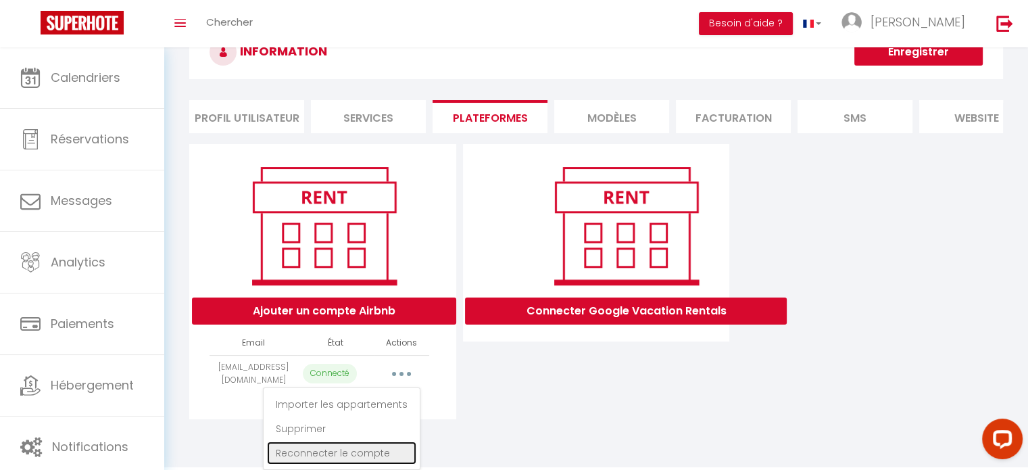
click at [359, 457] on link "Reconnecter le compte" at bounding box center [341, 453] width 149 height 23
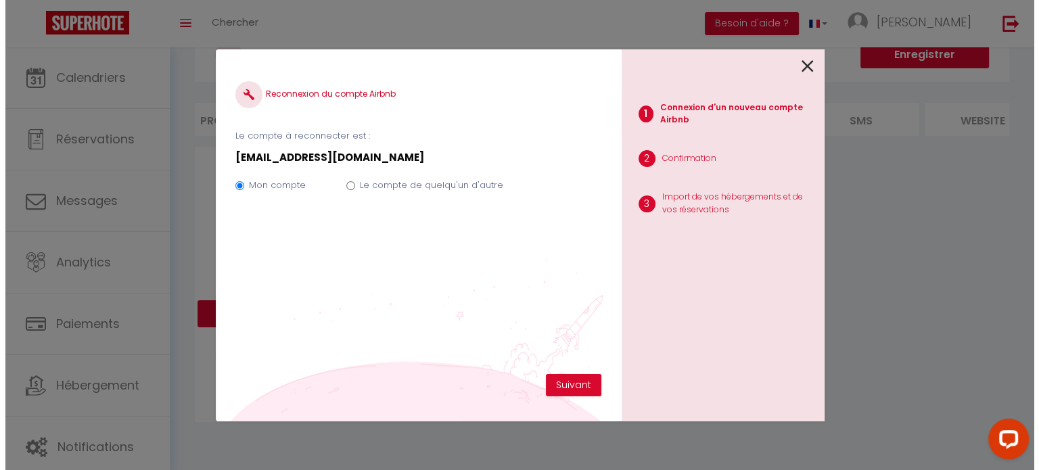
scroll to position [47, 0]
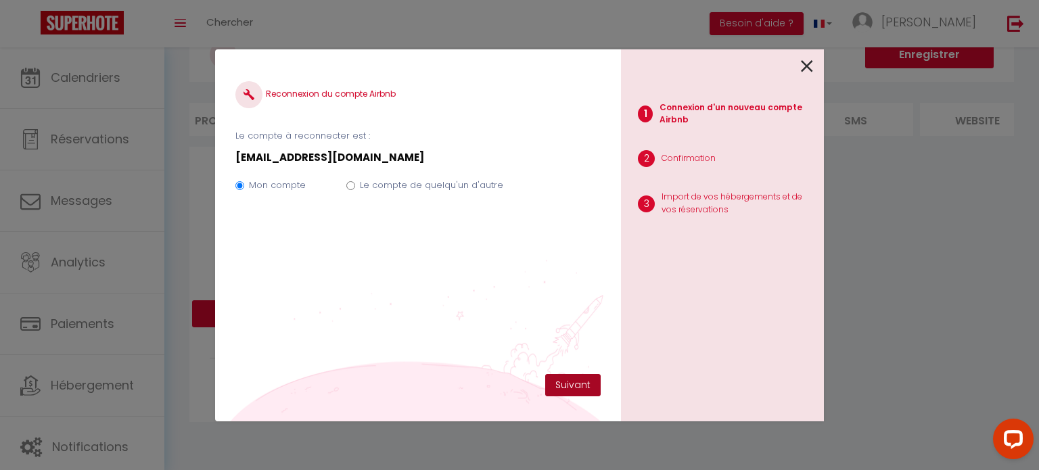
click at [564, 383] on button "Suivant" at bounding box center [572, 385] width 55 height 23
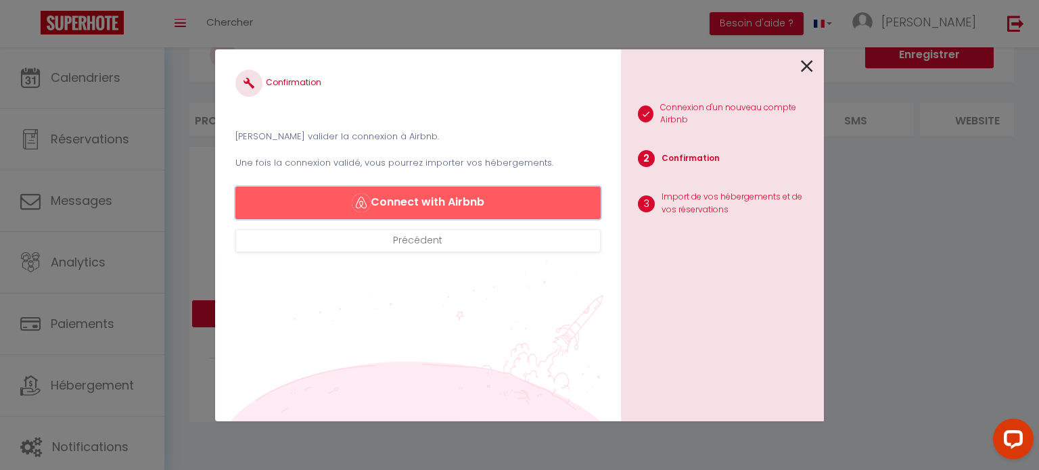
click at [438, 199] on button "Connect with Airbnb" at bounding box center [417, 203] width 365 height 32
click at [435, 204] on button "Connect with Airbnb" at bounding box center [417, 203] width 365 height 32
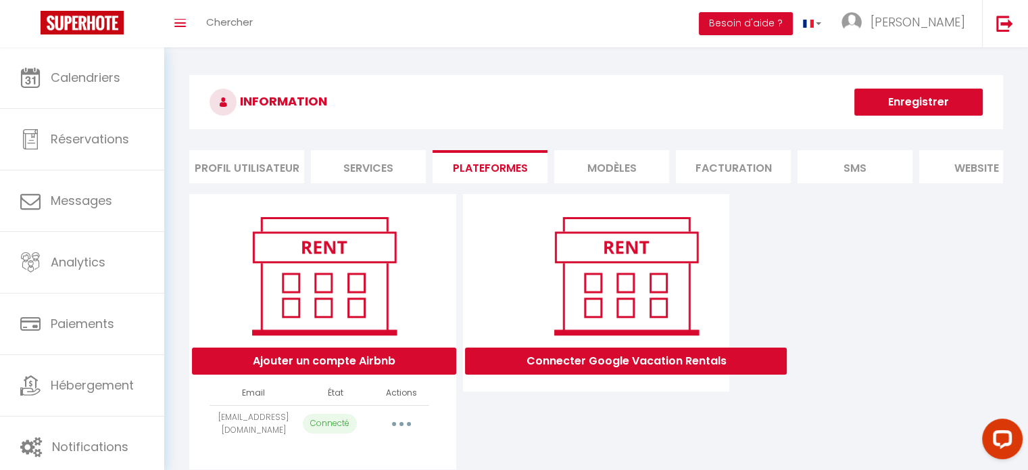
select select "71832"
select select "72222"
select select "72475"
select select "73134"
select select "73156"
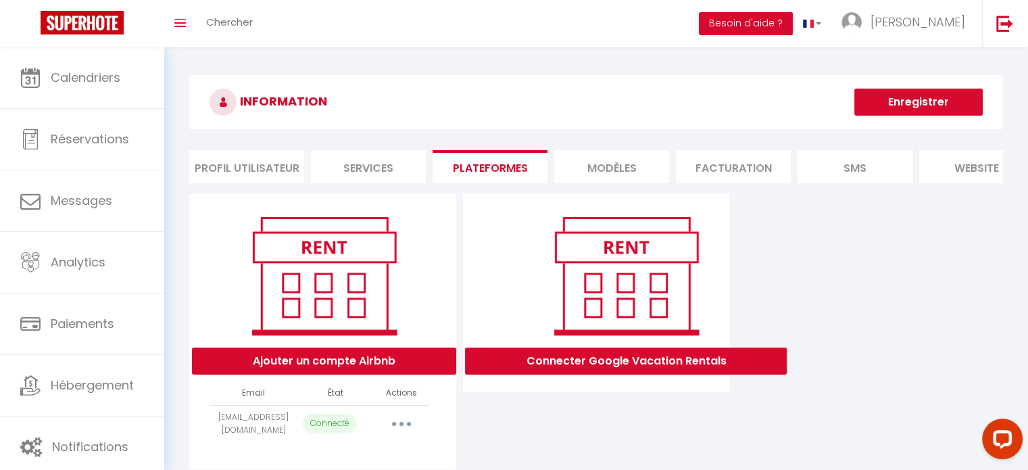
select select "73162"
select select "73772"
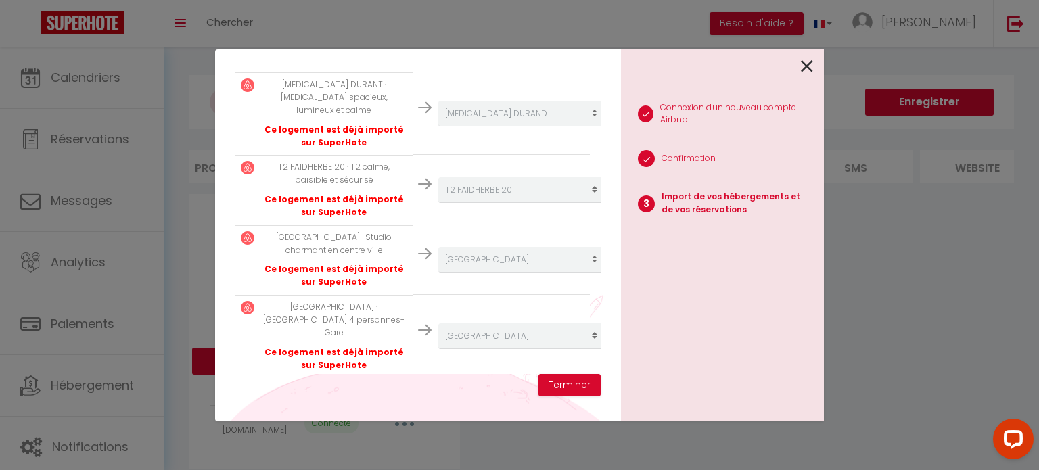
scroll to position [506, 0]
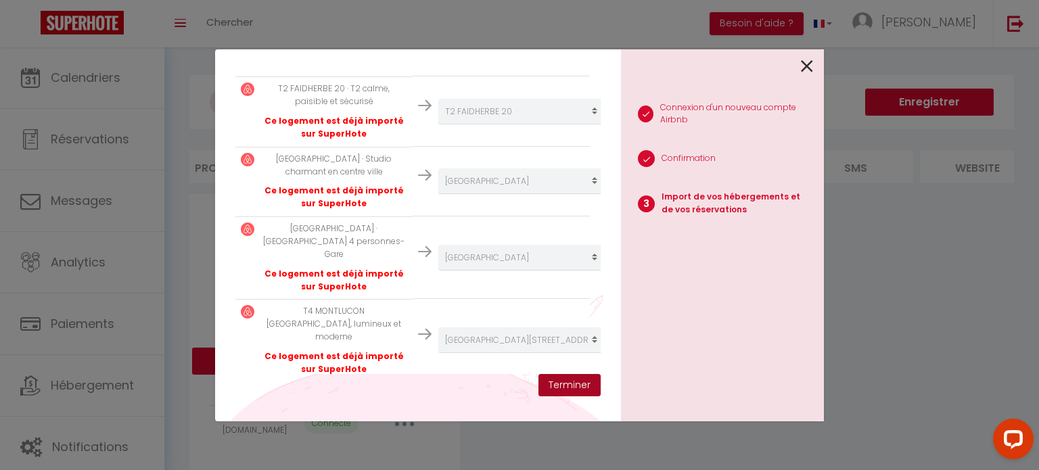
click at [552, 378] on button "Terminer" at bounding box center [569, 385] width 62 height 23
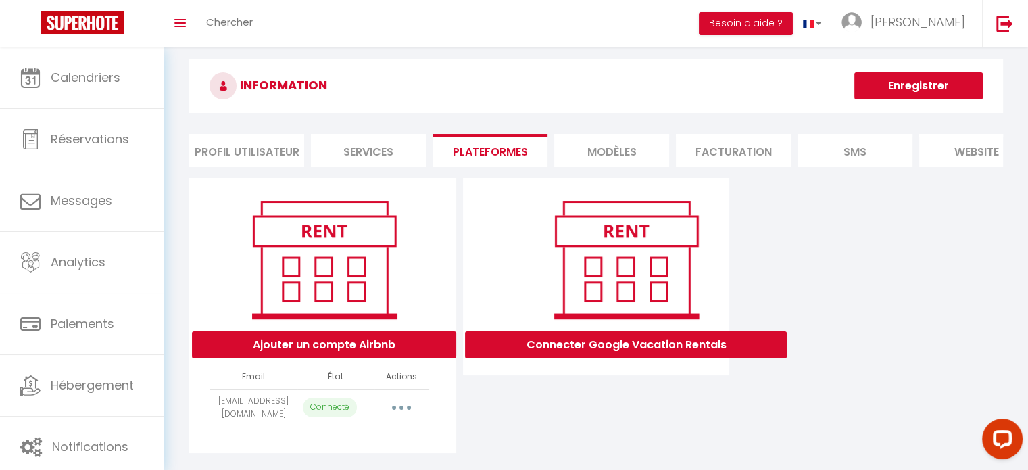
scroll to position [0, 0]
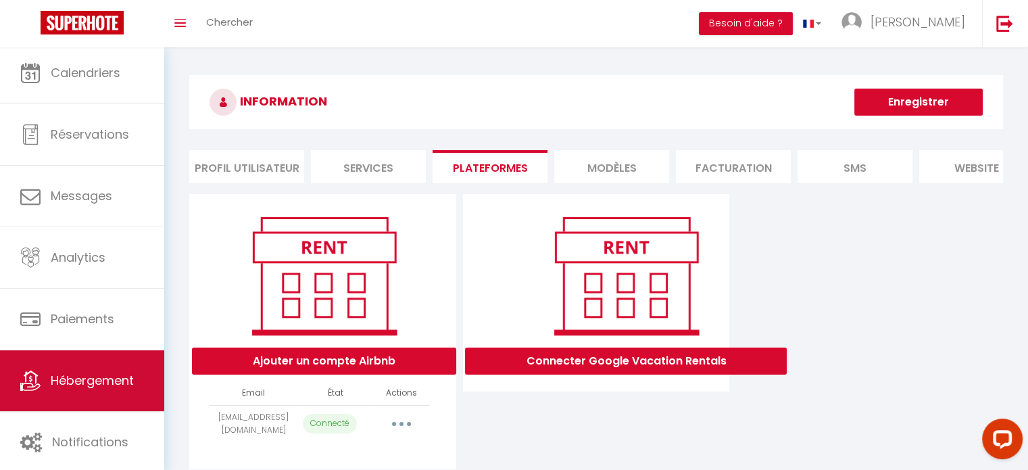
click at [93, 385] on span "Hébergement" at bounding box center [92, 380] width 83 height 17
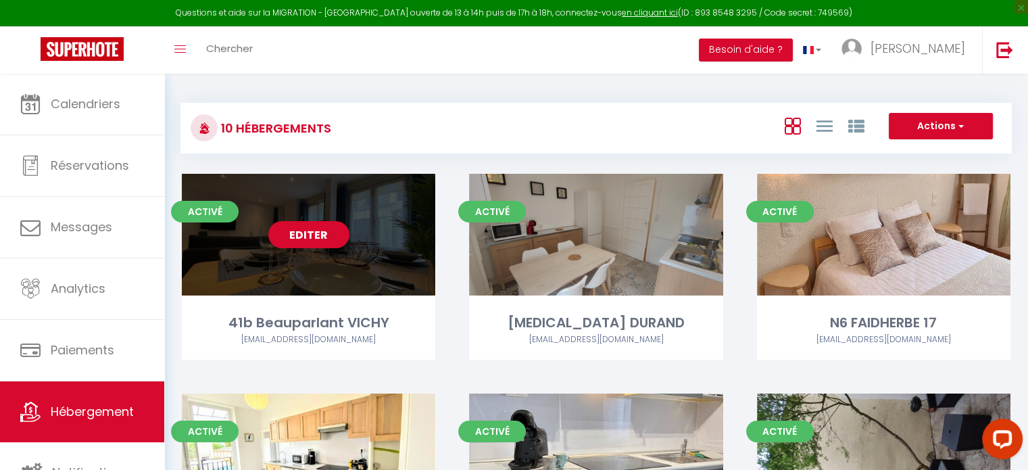
click at [303, 232] on link "Editer" at bounding box center [308, 234] width 81 height 27
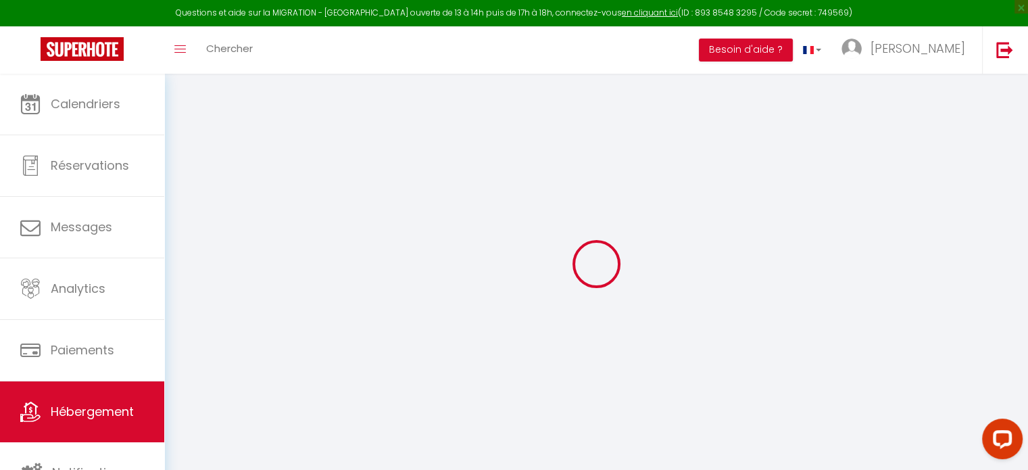
select select
checkbox input "false"
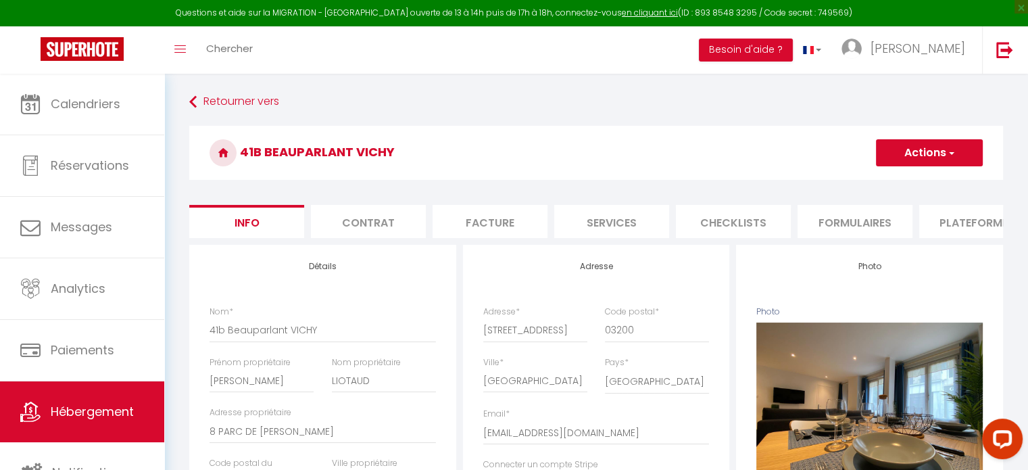
select select
checkbox input "false"
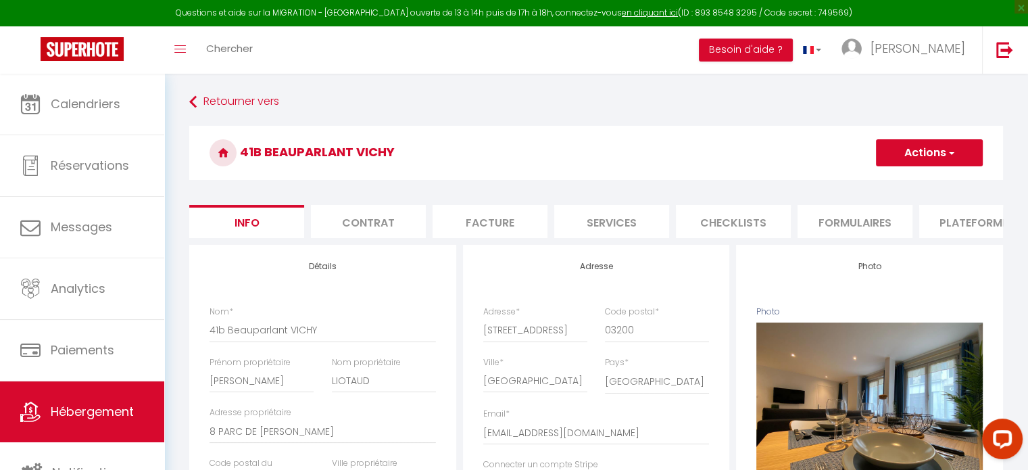
click at [974, 220] on li "Plateformes" at bounding box center [977, 221] width 115 height 33
select select
select select "30"
select select "1"
select select
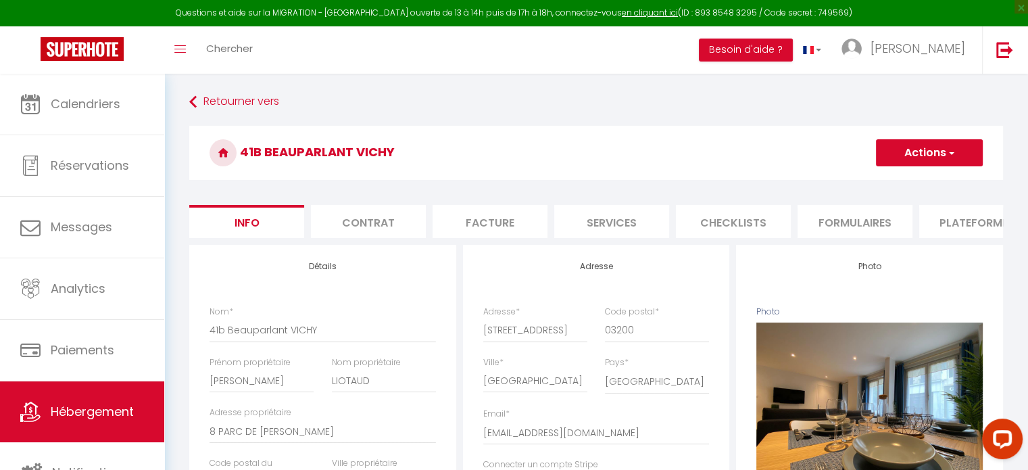
select select
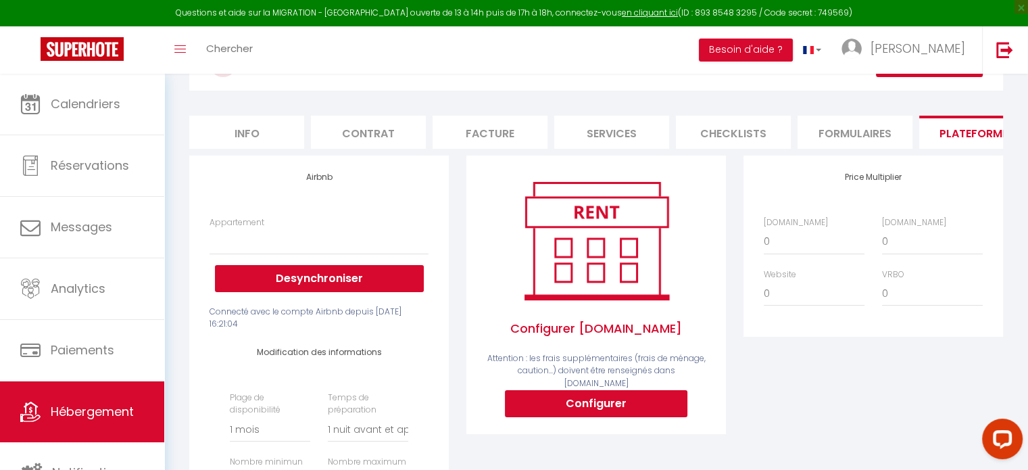
scroll to position [83, 0]
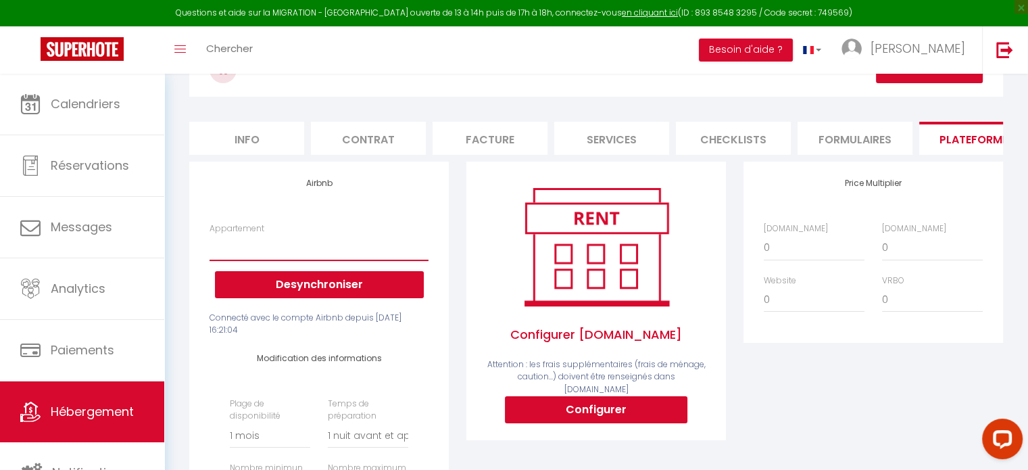
click at [256, 254] on select "Appartement" at bounding box center [319, 248] width 219 height 26
click at [862, 386] on div "Price Multiplier Airbnb.com 0 + 1 % + 2 % + 3 % + 4 % + 5 % + 6 % + 7 %" at bounding box center [873, 411] width 277 height 498
click at [949, 134] on li "Plateformes" at bounding box center [977, 138] width 115 height 33
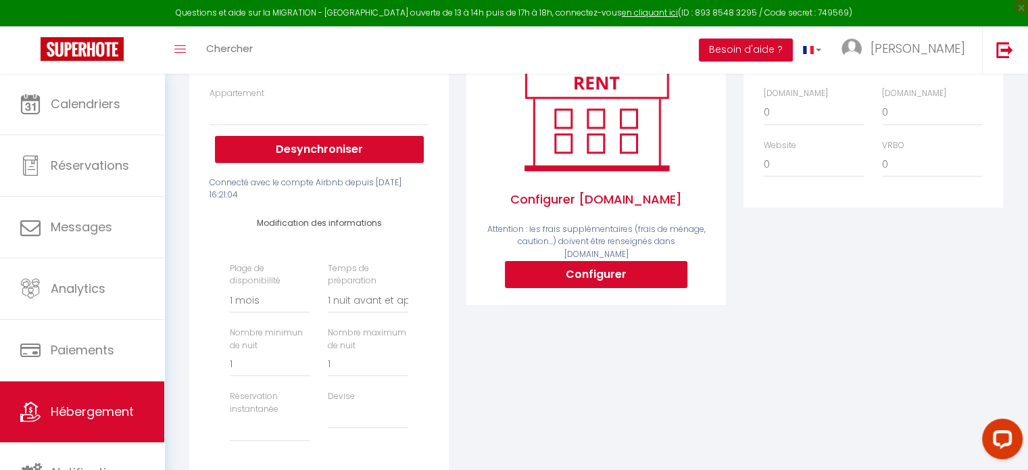
scroll to position [354, 0]
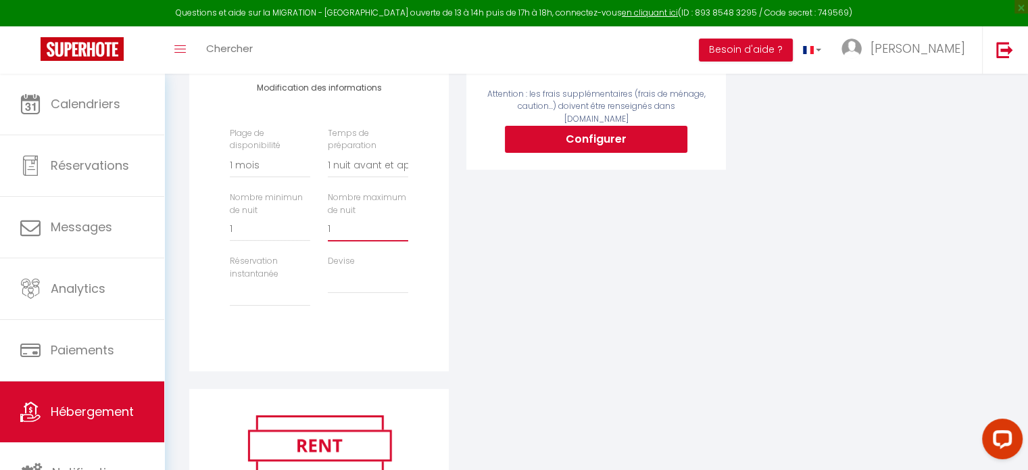
click at [345, 241] on input "1" at bounding box center [368, 229] width 80 height 24
click at [270, 306] on select "Activée Demander des évaluations positives" at bounding box center [270, 294] width 80 height 26
select select "everyone"
click at [230, 290] on select "Activée Demander des évaluations positives" at bounding box center [270, 294] width 80 height 26
select select
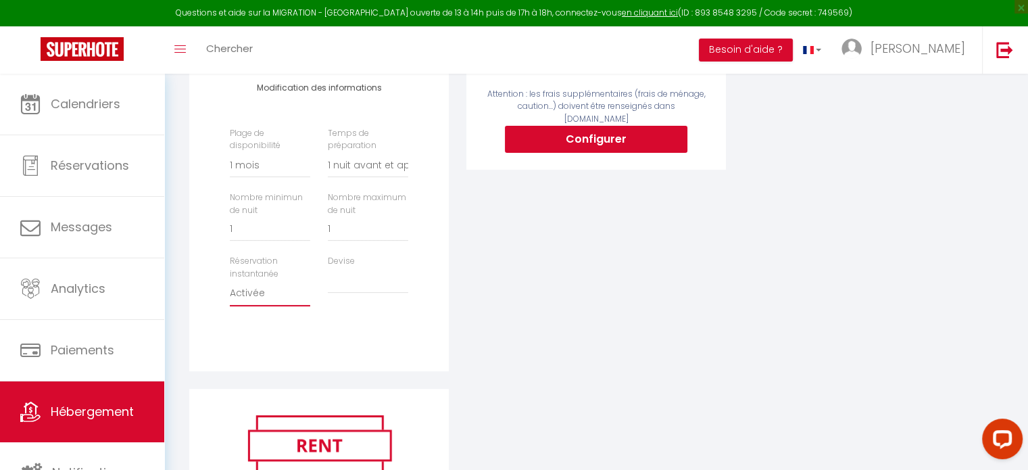
select select
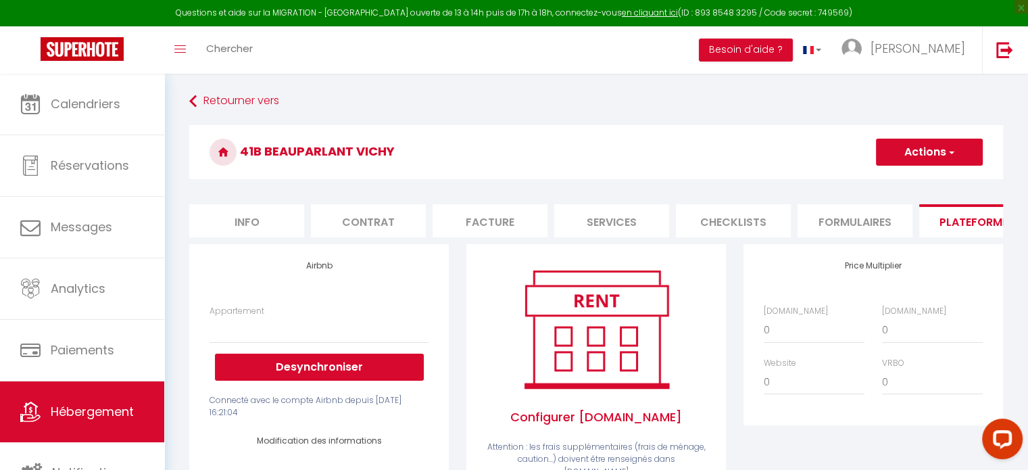
scroll to position [0, 0]
click at [908, 154] on button "Actions" at bounding box center [929, 152] width 107 height 27
click at [782, 172] on h3 "41b Beauparlant VICHY" at bounding box center [596, 153] width 814 height 54
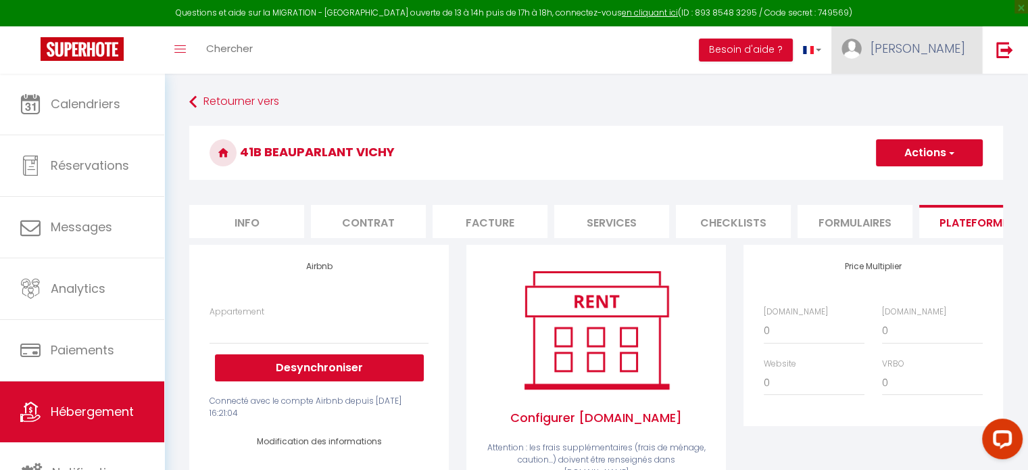
click at [920, 54] on span "[PERSON_NAME]" at bounding box center [918, 48] width 95 height 17
click at [911, 99] on link "Paramètres" at bounding box center [928, 93] width 100 height 23
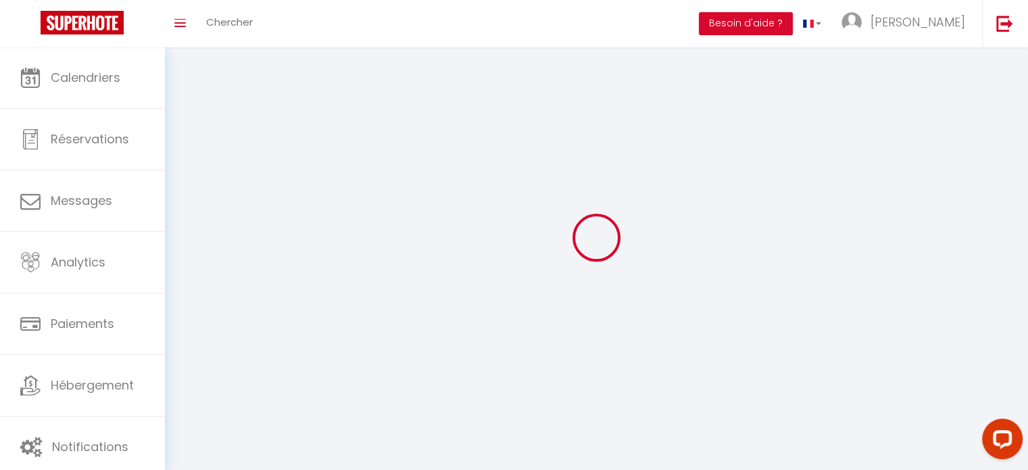
select select
type input "[PERSON_NAME]"
type input "Berger"
type input "0670938532"
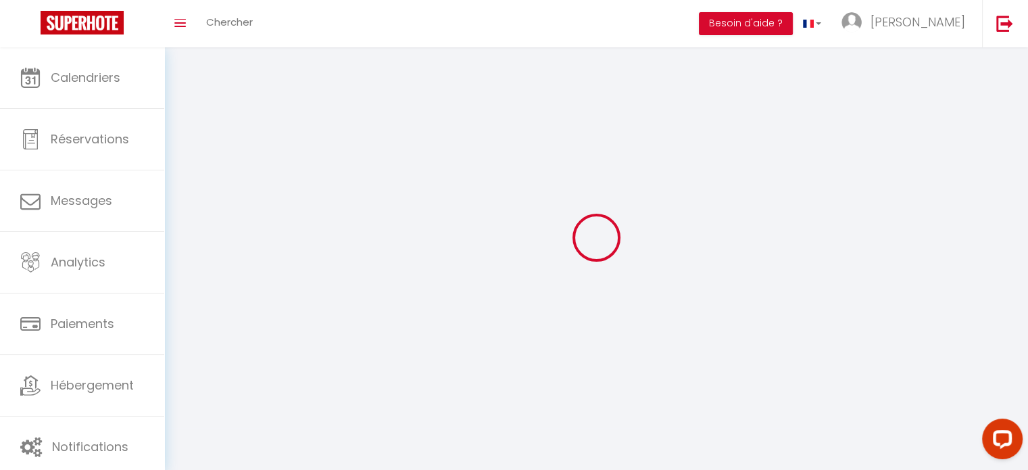
type input "[STREET_ADDRESS]"
type input "03200"
type input "vichy"
select select "28"
type input "YHBeRv8O1cHlg8chzcwR9HdLq"
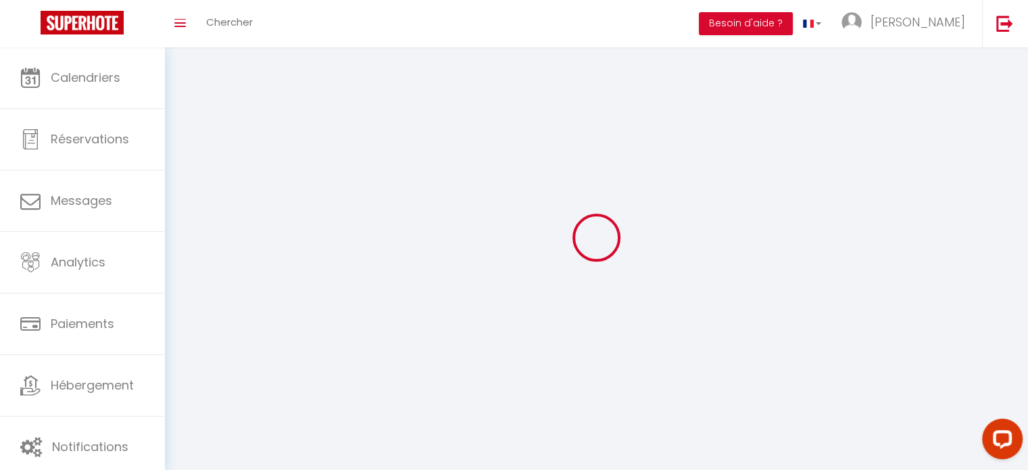
type input "92Nw71ffVwlbnVqUDtxwNQY9I"
type input "[URL][DOMAIN_NAME]"
type input "YHBeRv8O1cHlg8chzcwR9HdLq"
type input "92Nw71ffVwlbnVqUDtxwNQY9I"
type input "[URL][DOMAIN_NAME]"
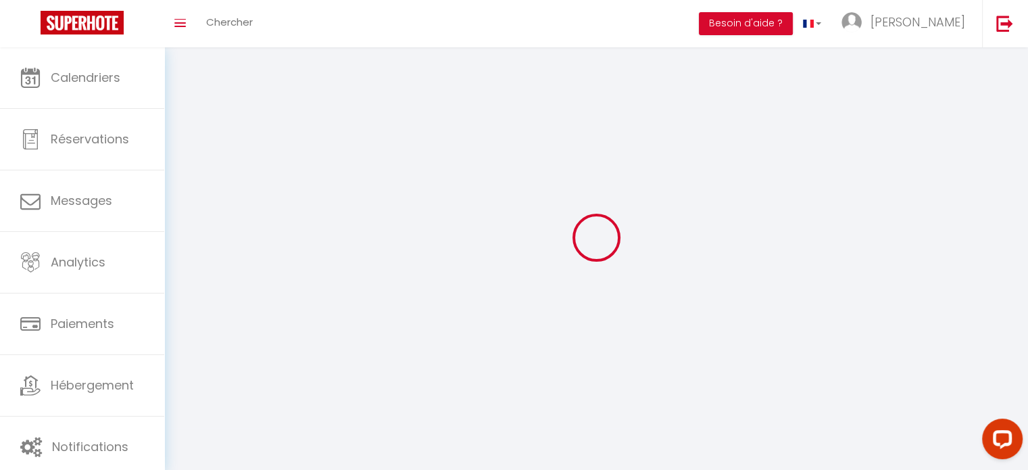
select select "fr"
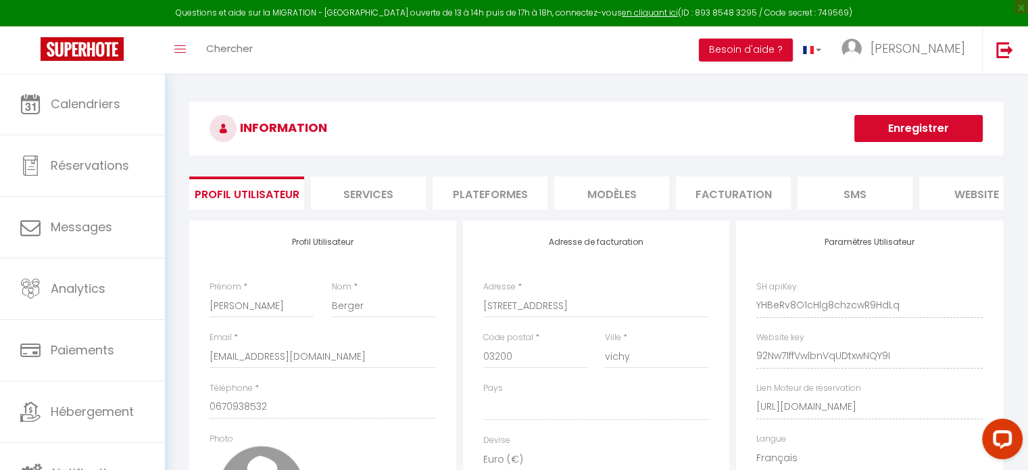
click at [455, 188] on li "Plateformes" at bounding box center [490, 192] width 115 height 33
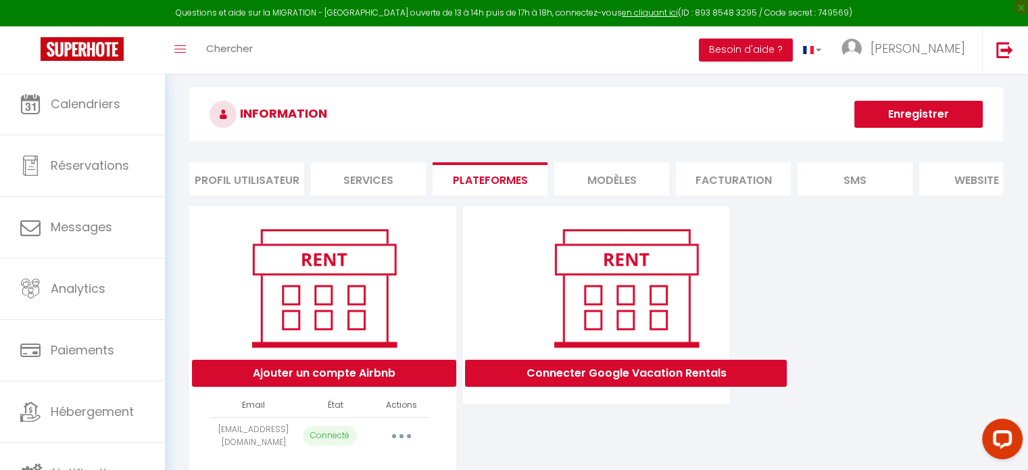
scroll to position [73, 0]
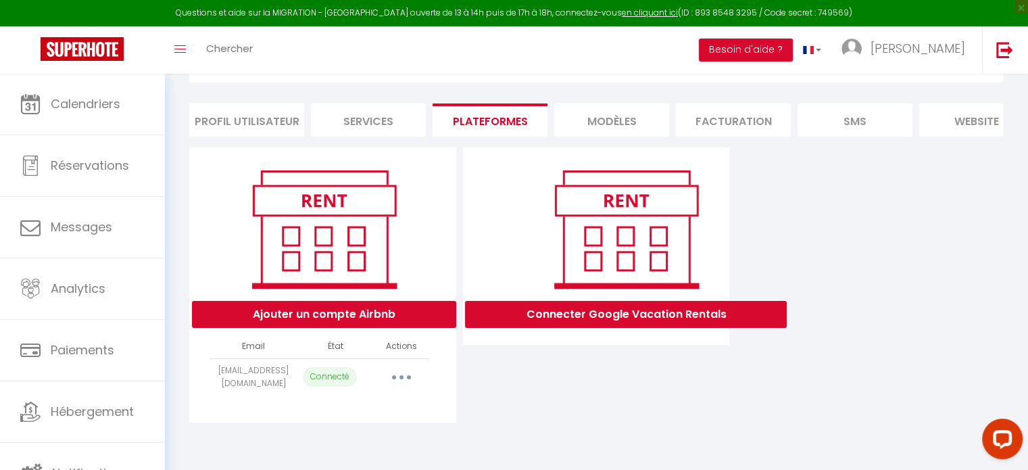
click at [408, 385] on button "button" at bounding box center [402, 377] width 38 height 22
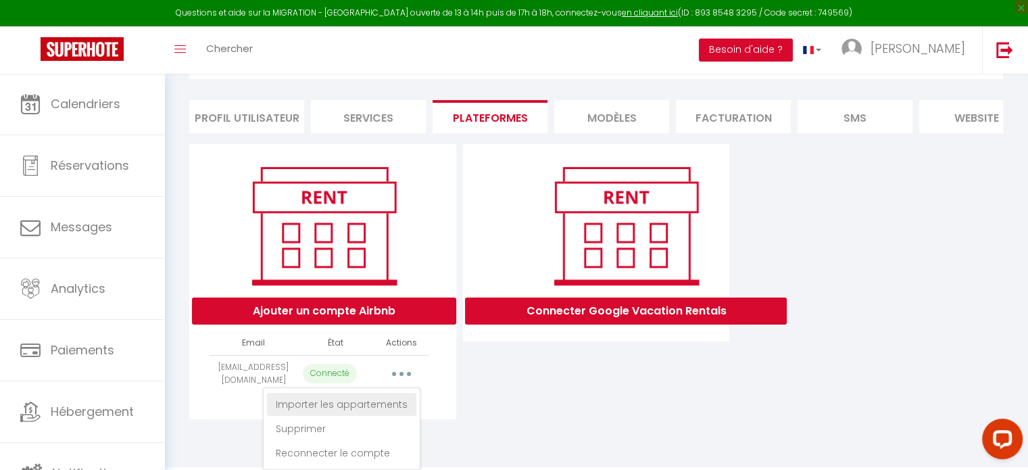
scroll to position [87, 0]
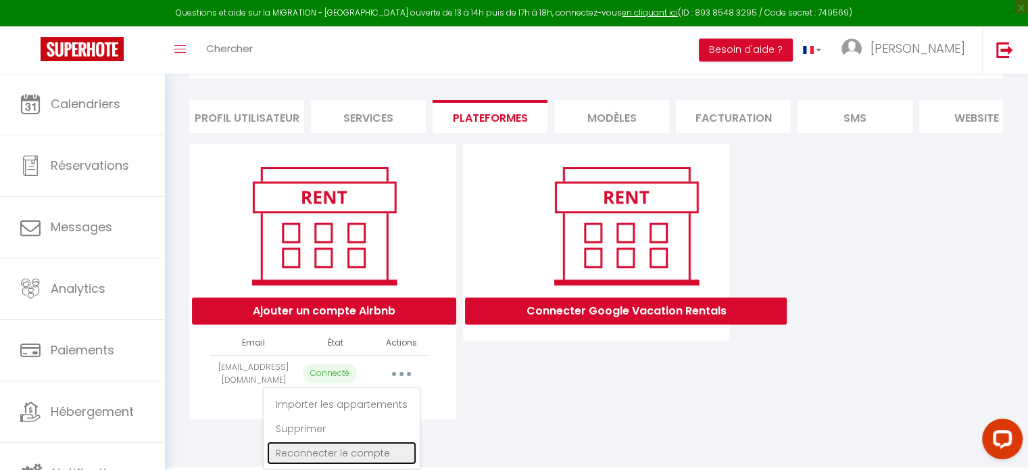
click at [333, 454] on link "Reconnecter le compte" at bounding box center [341, 453] width 149 height 23
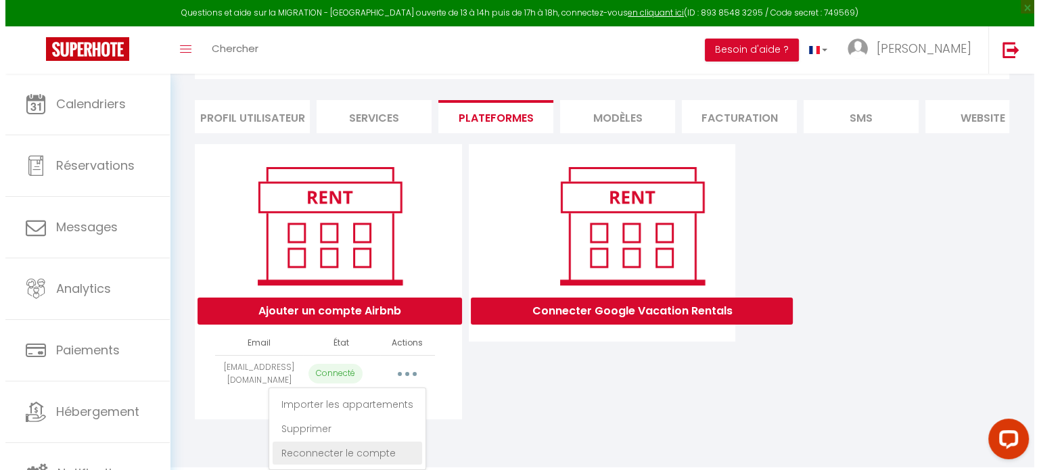
scroll to position [73, 0]
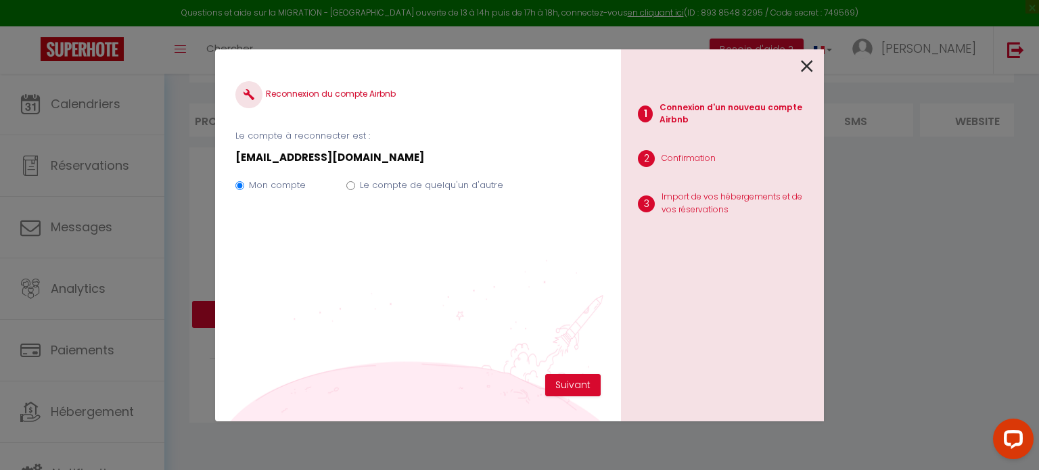
click at [346, 187] on input "Le compte de quelqu'un d'autre" at bounding box center [350, 185] width 9 height 9
radio input "true"
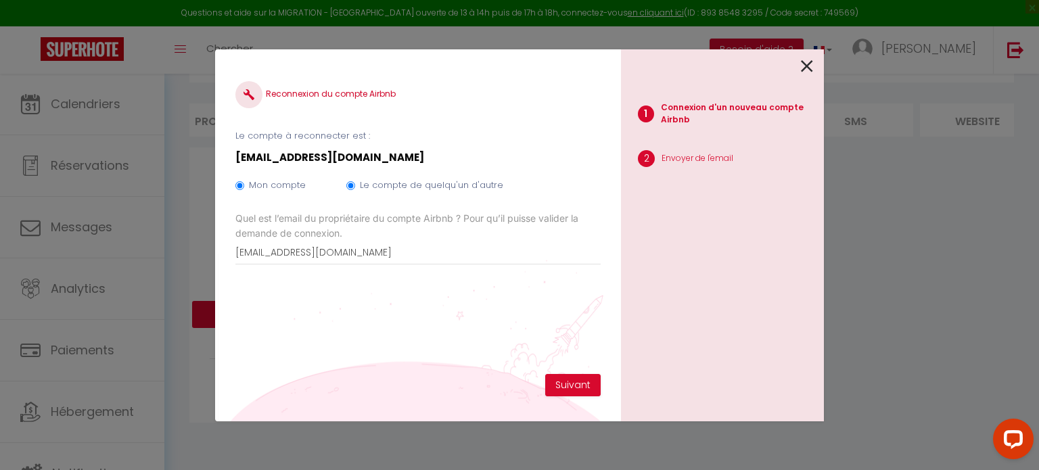
radio input "false"
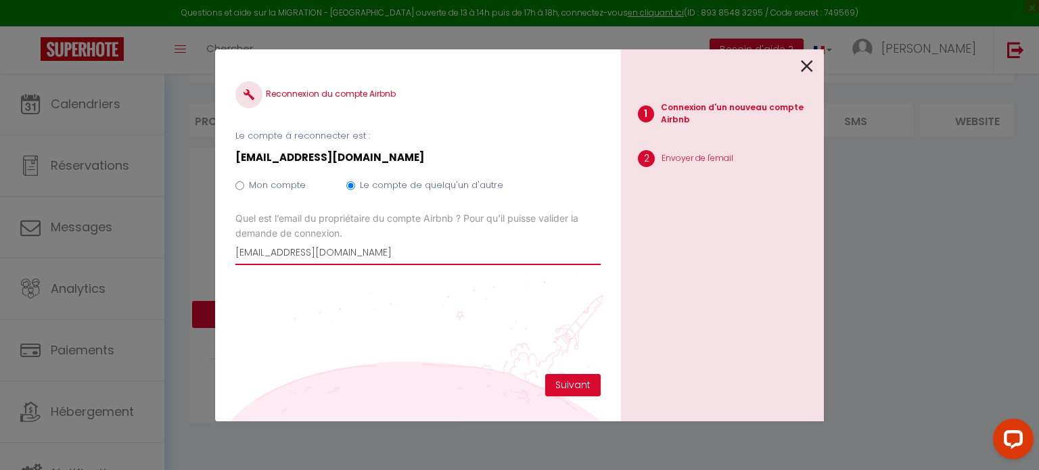
click at [381, 254] on input "[EMAIL_ADDRESS][DOMAIN_NAME]" at bounding box center [417, 253] width 365 height 24
type input "c"
type input "estellechapelot"
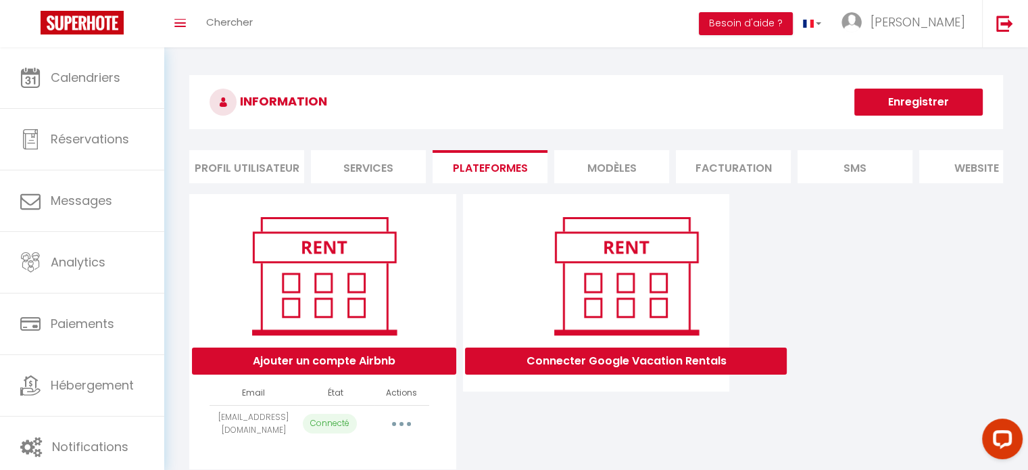
select select "71832"
select select "72222"
select select "72475"
select select "73134"
select select "73156"
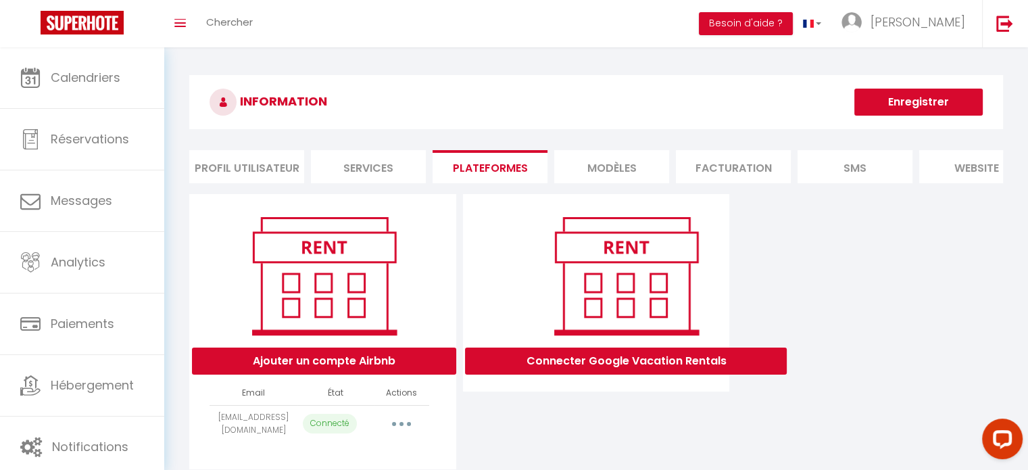
select select "73162"
select select "73772"
